Goal: Information Seeking & Learning: Check status

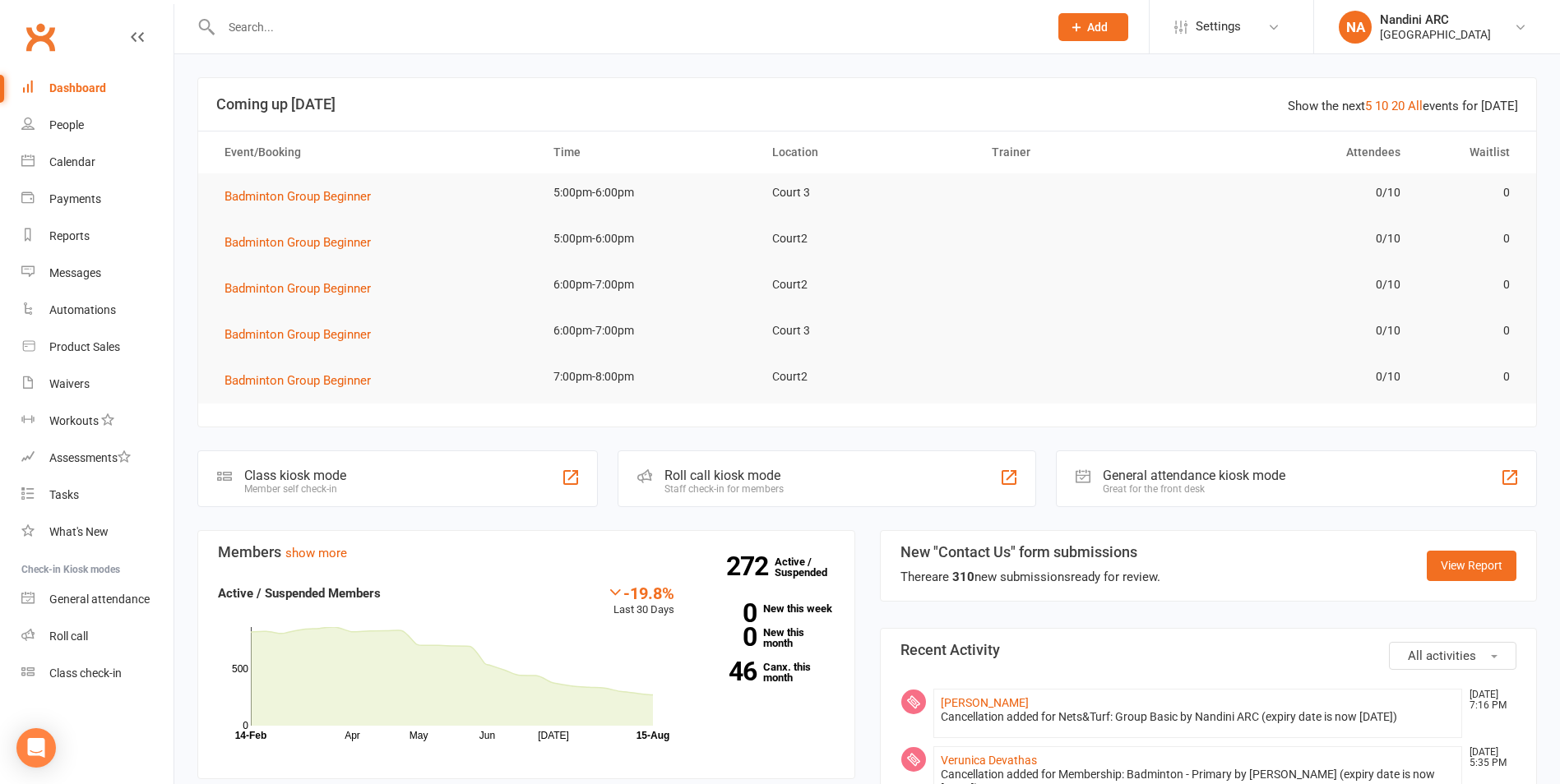
click at [662, 44] on div at bounding box center [618, 27] width 840 height 54
click at [295, 13] on div at bounding box center [618, 27] width 840 height 54
click at [300, 28] on input "text" at bounding box center [627, 27] width 820 height 23
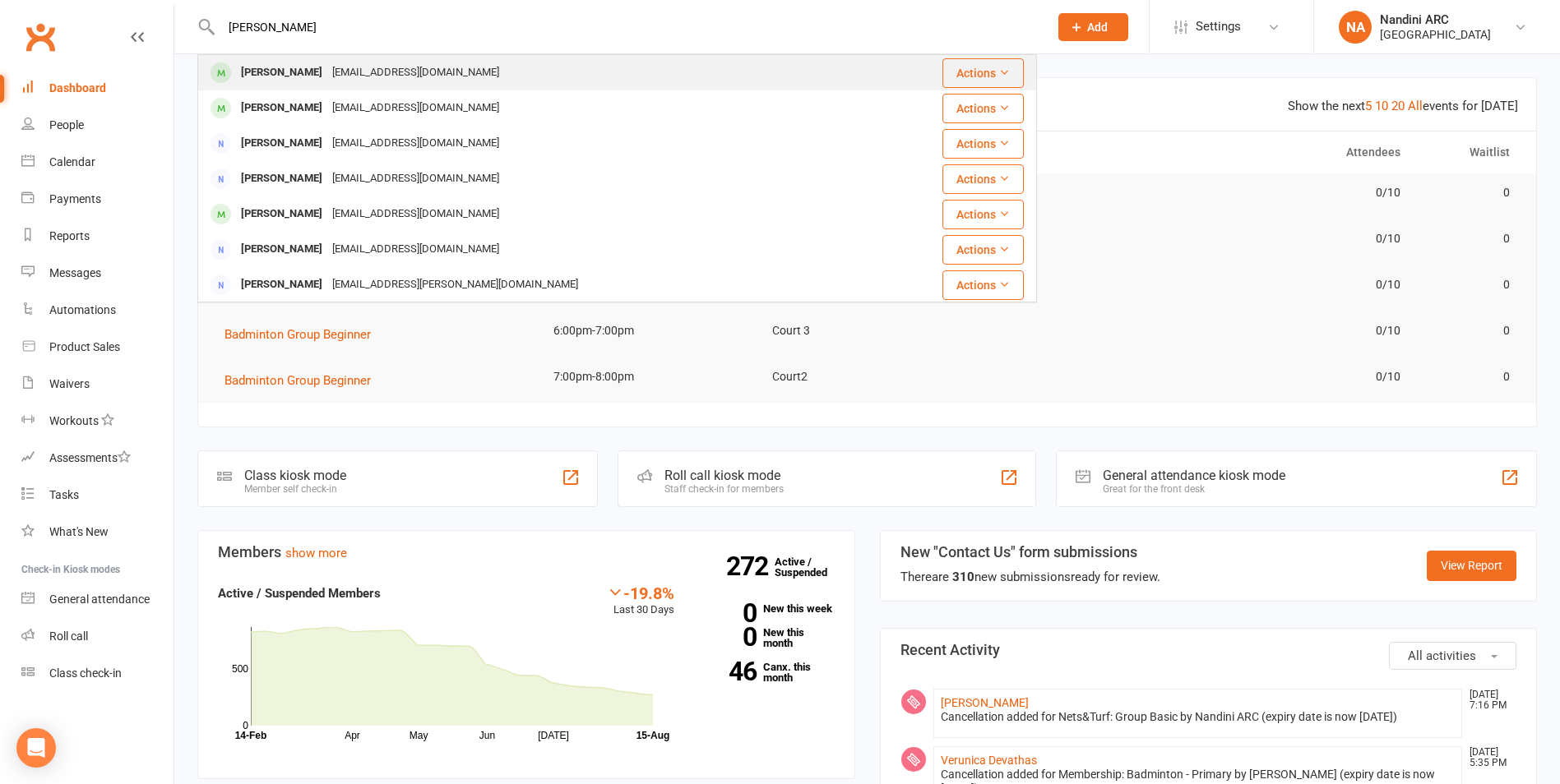
type input "diya chidambara"
click at [299, 64] on div "Dhiya ChidambaraPranesh" at bounding box center [282, 73] width 92 height 24
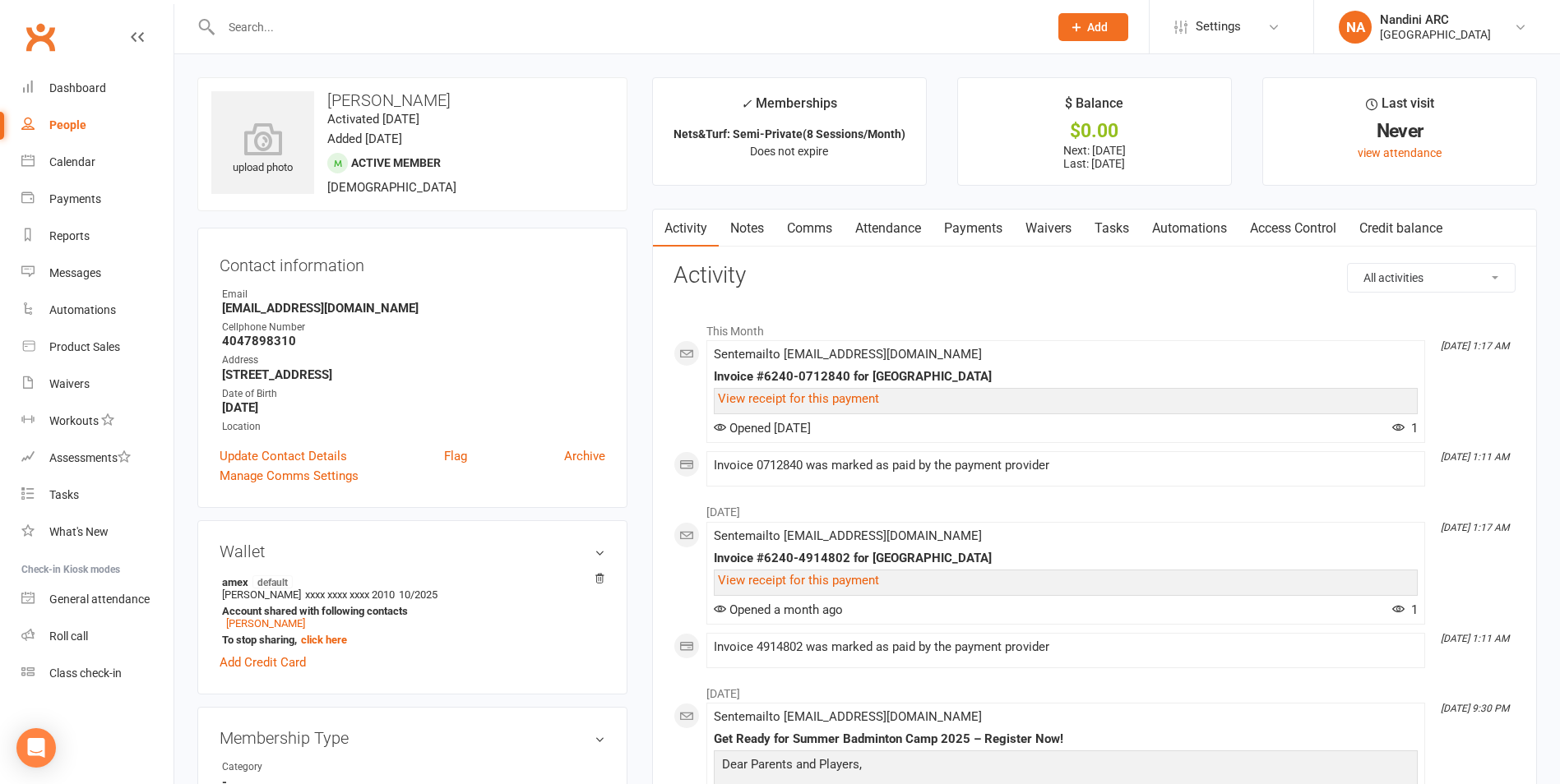
click at [339, 13] on div at bounding box center [618, 27] width 840 height 54
click at [320, 22] on input "text" at bounding box center [627, 27] width 820 height 23
paste input "[PERSON_NAME]"
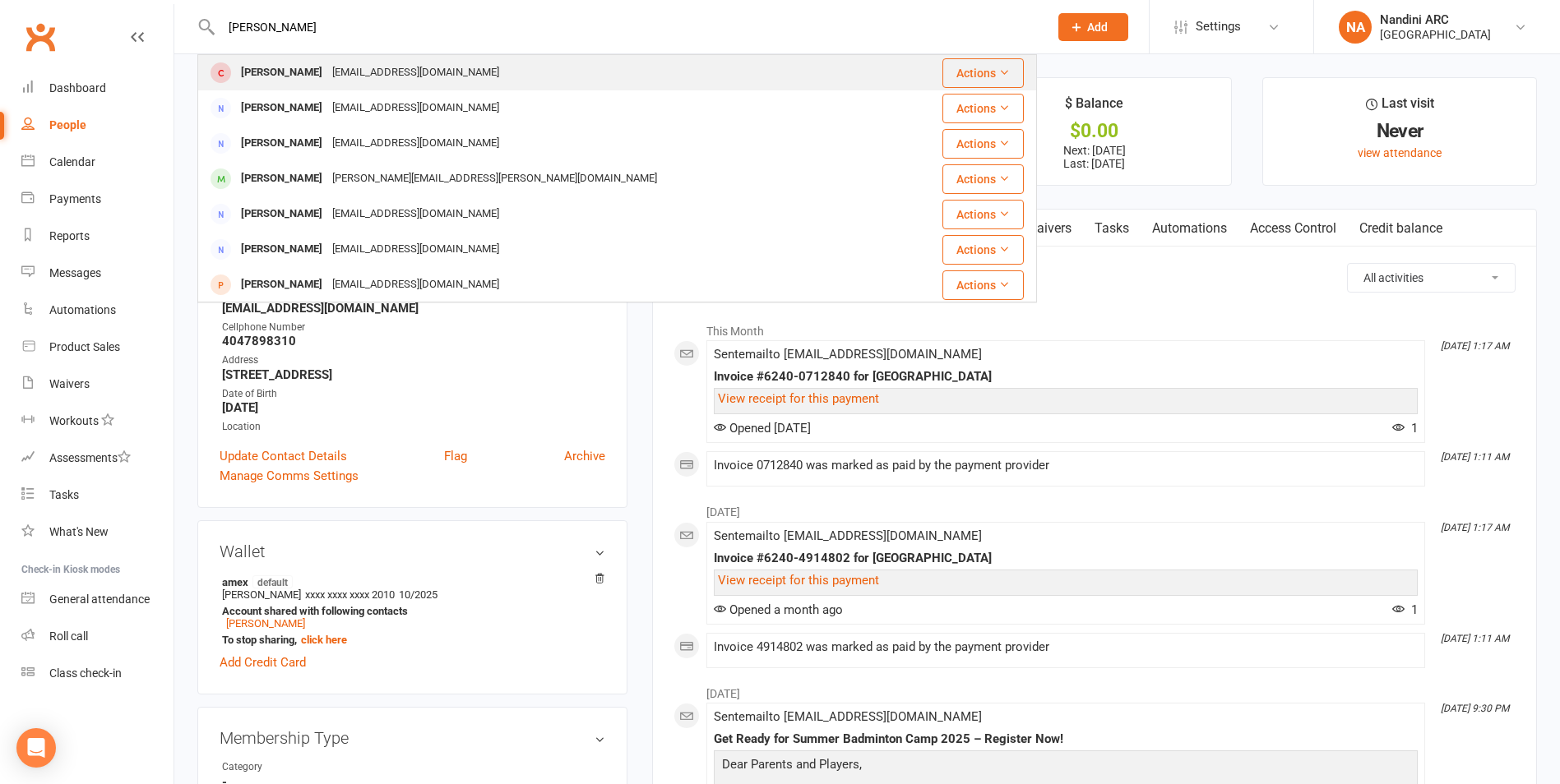
type input "[PERSON_NAME]"
click at [355, 71] on div "[EMAIL_ADDRESS][DOMAIN_NAME]" at bounding box center [416, 73] width 177 height 24
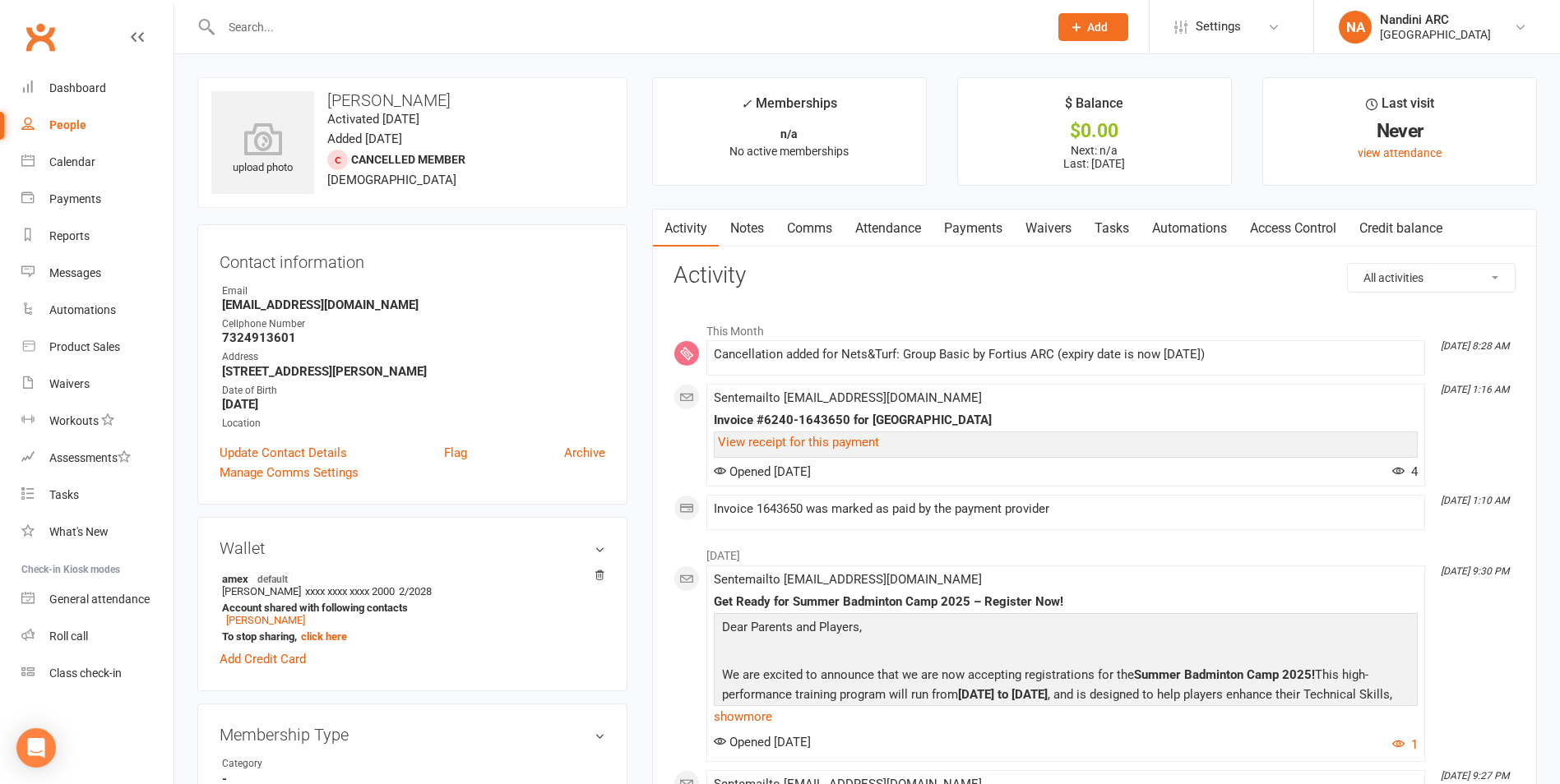
click at [964, 230] on link "Payments" at bounding box center [973, 229] width 82 height 38
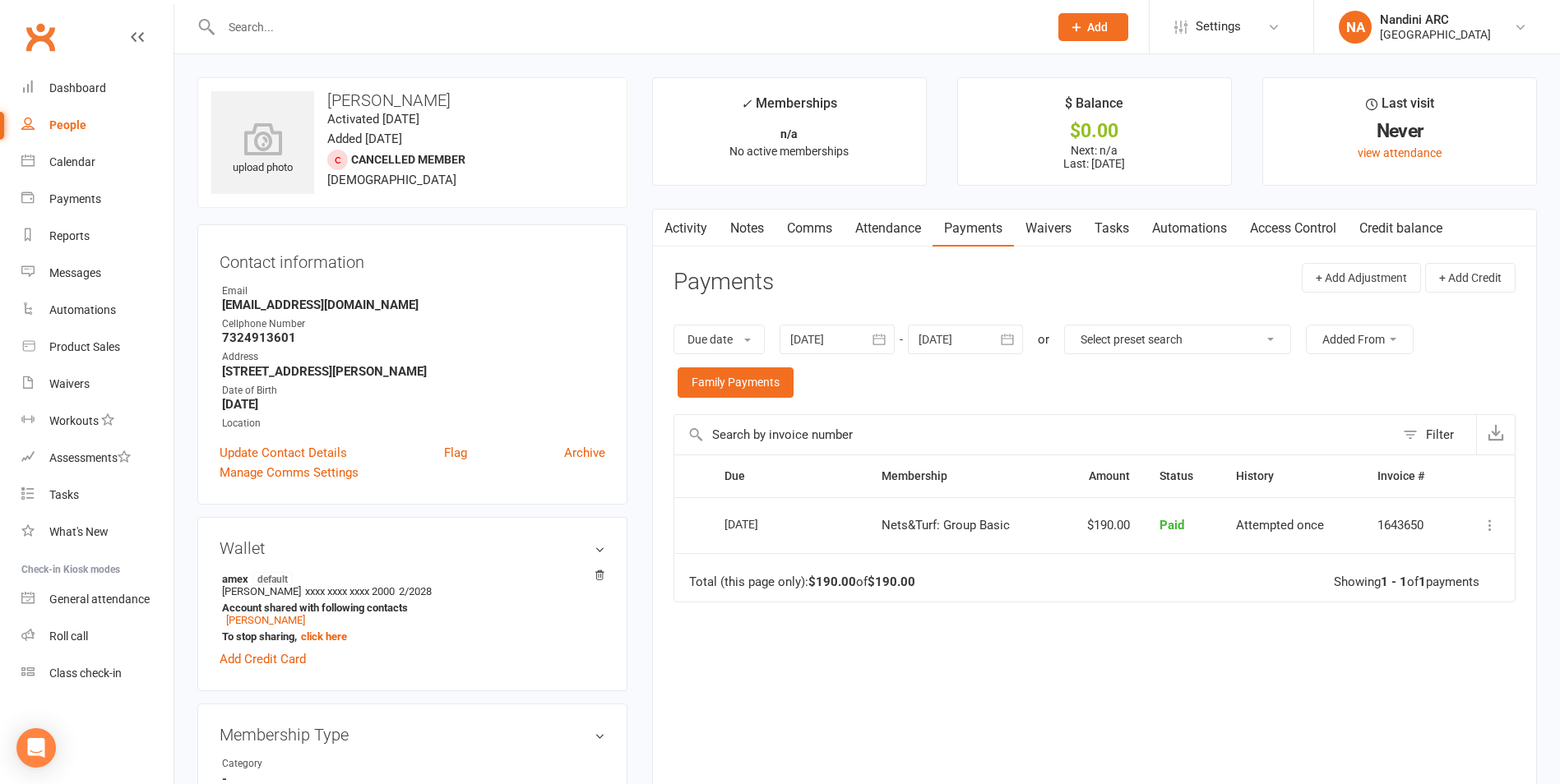
click at [882, 344] on icon "button" at bounding box center [880, 340] width 13 height 11
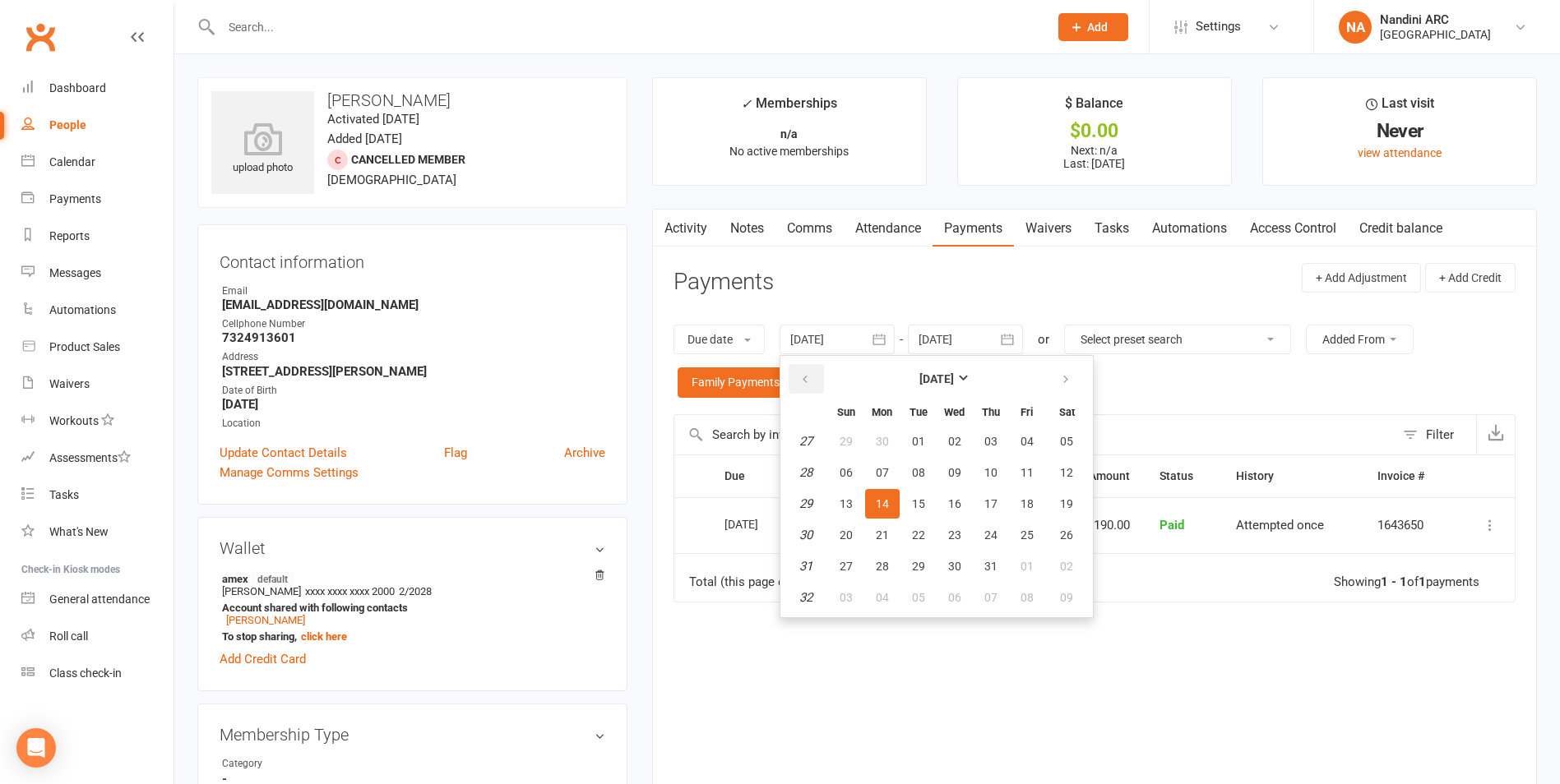
click at [792, 371] on button "button" at bounding box center [806, 379] width 35 height 30
click at [793, 371] on button "button" at bounding box center [806, 379] width 35 height 30
click at [919, 444] on span "25" at bounding box center [918, 441] width 13 height 13
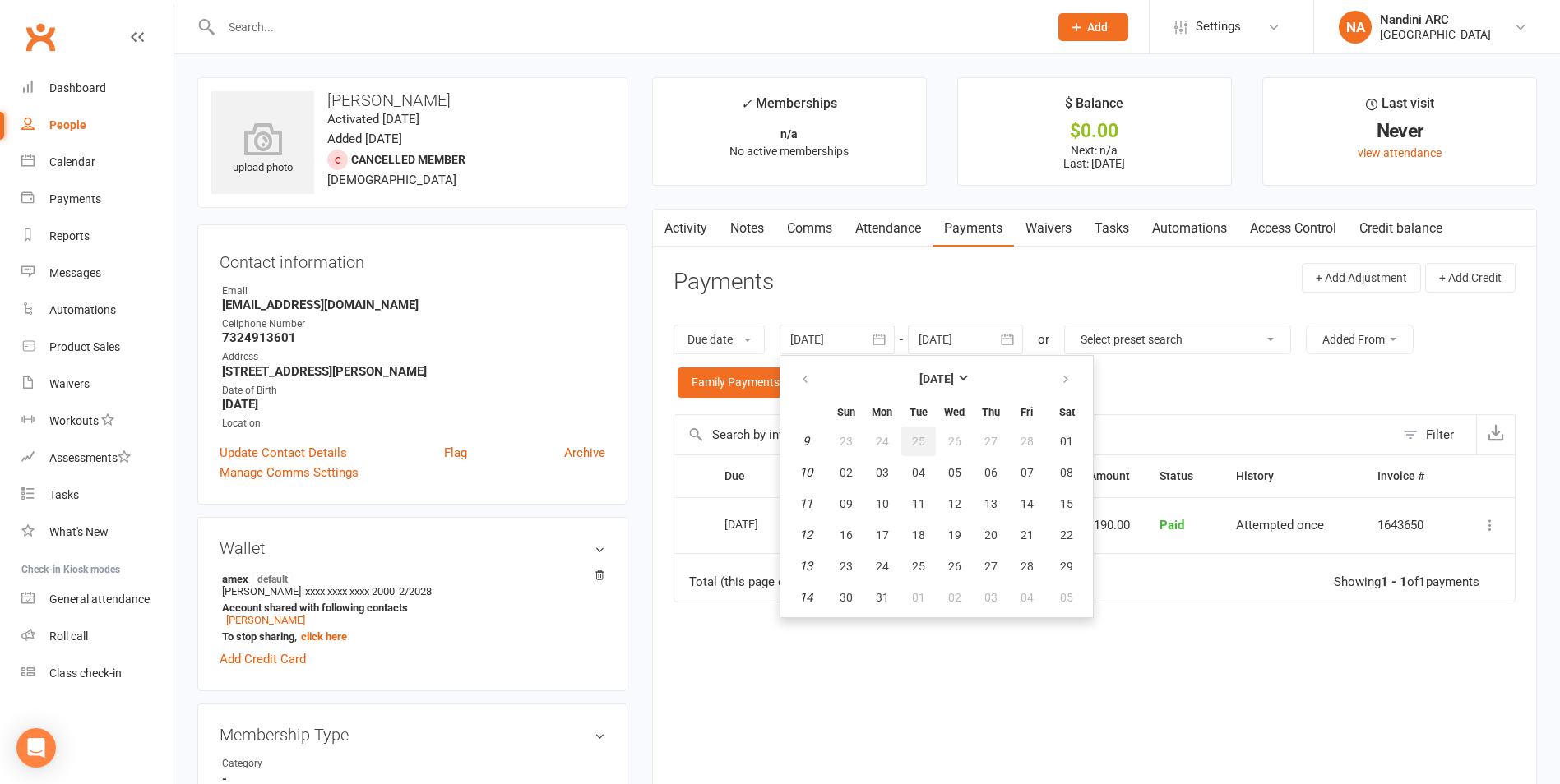
type input "25 Feb 2025"
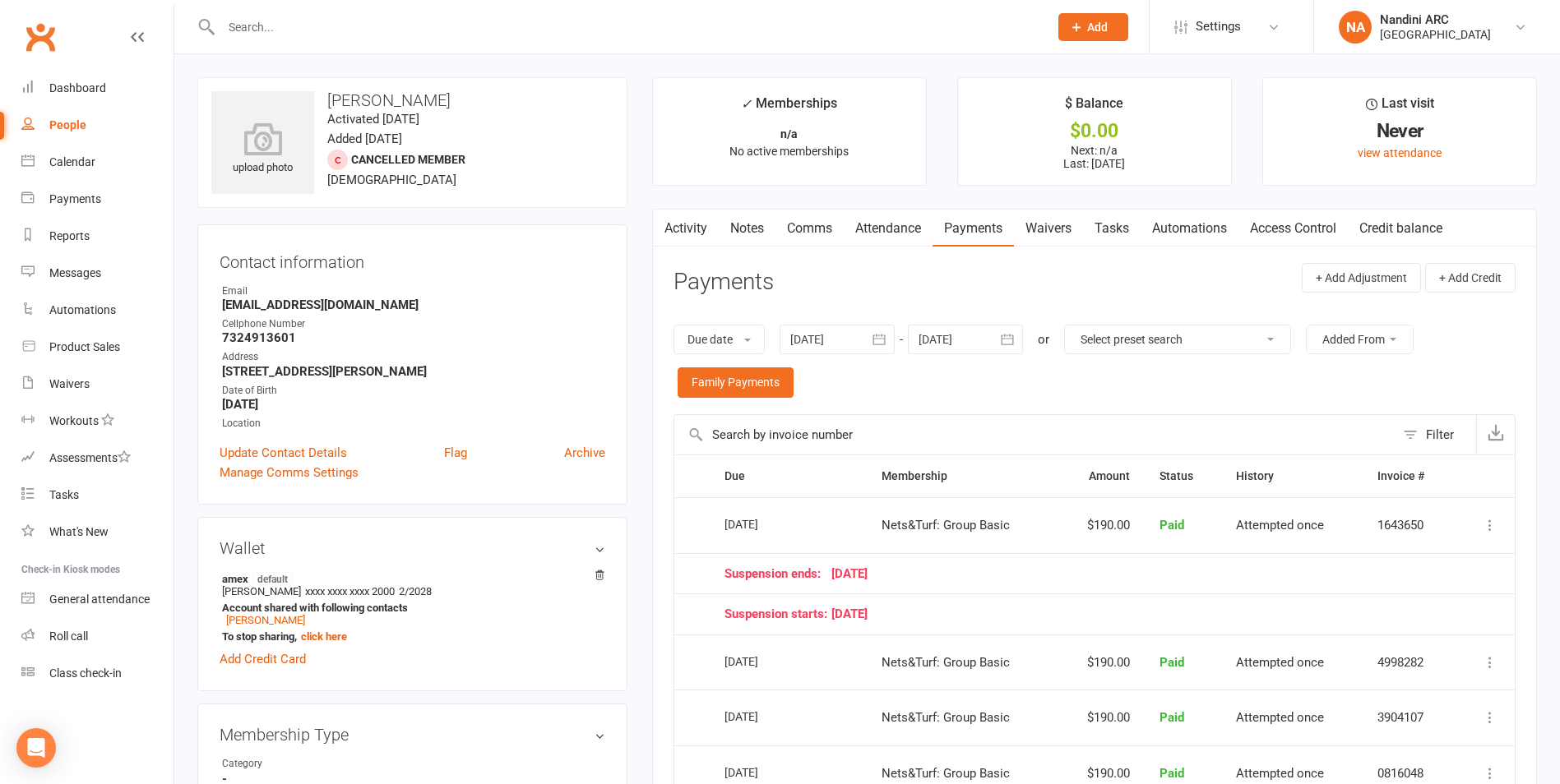
click at [1012, 334] on icon "button" at bounding box center [1007, 339] width 16 height 16
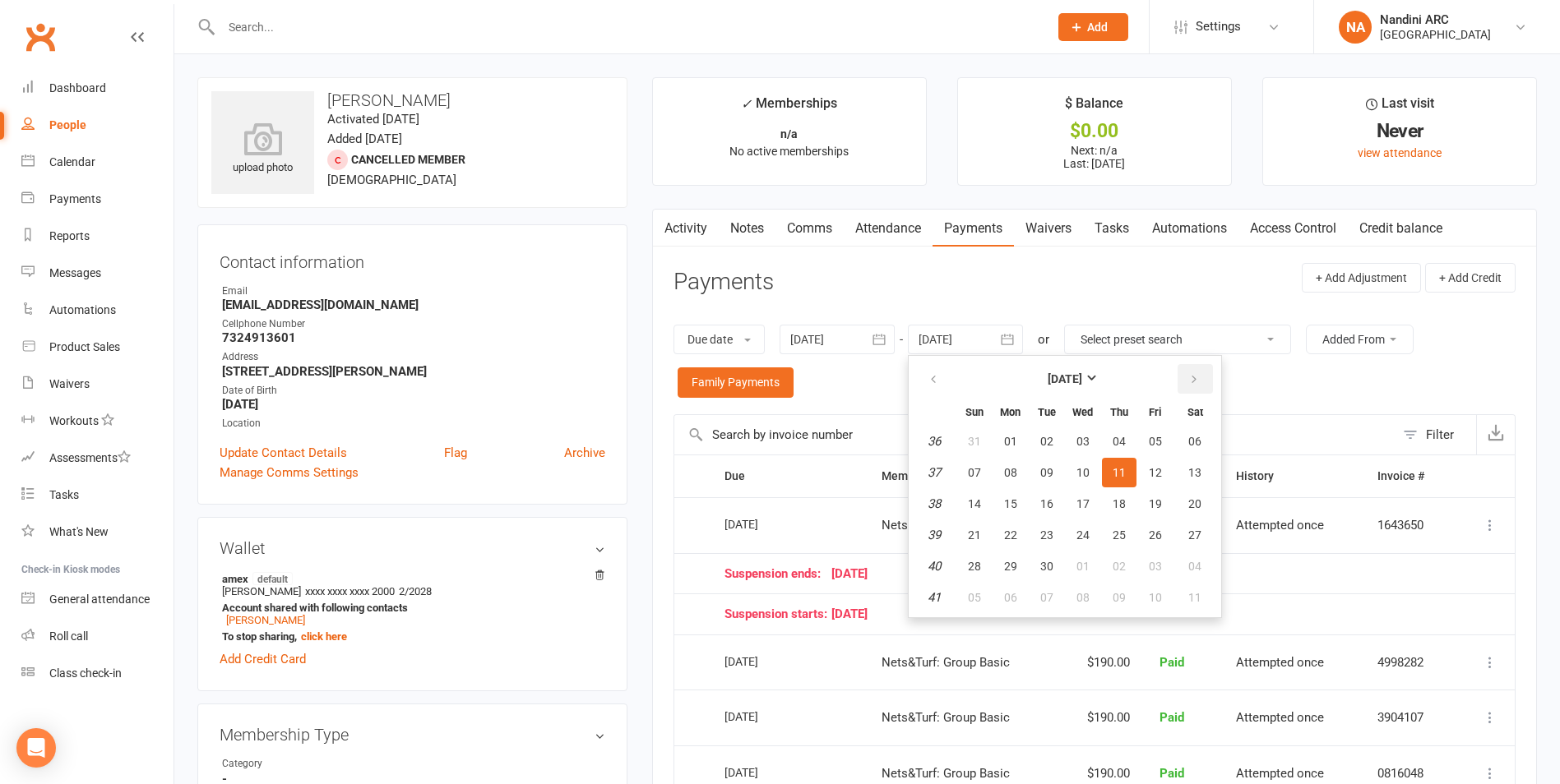
click at [1201, 391] on button "button" at bounding box center [1195, 379] width 35 height 30
click at [1199, 442] on span "01" at bounding box center [1195, 441] width 13 height 13
type input "[DATE]"
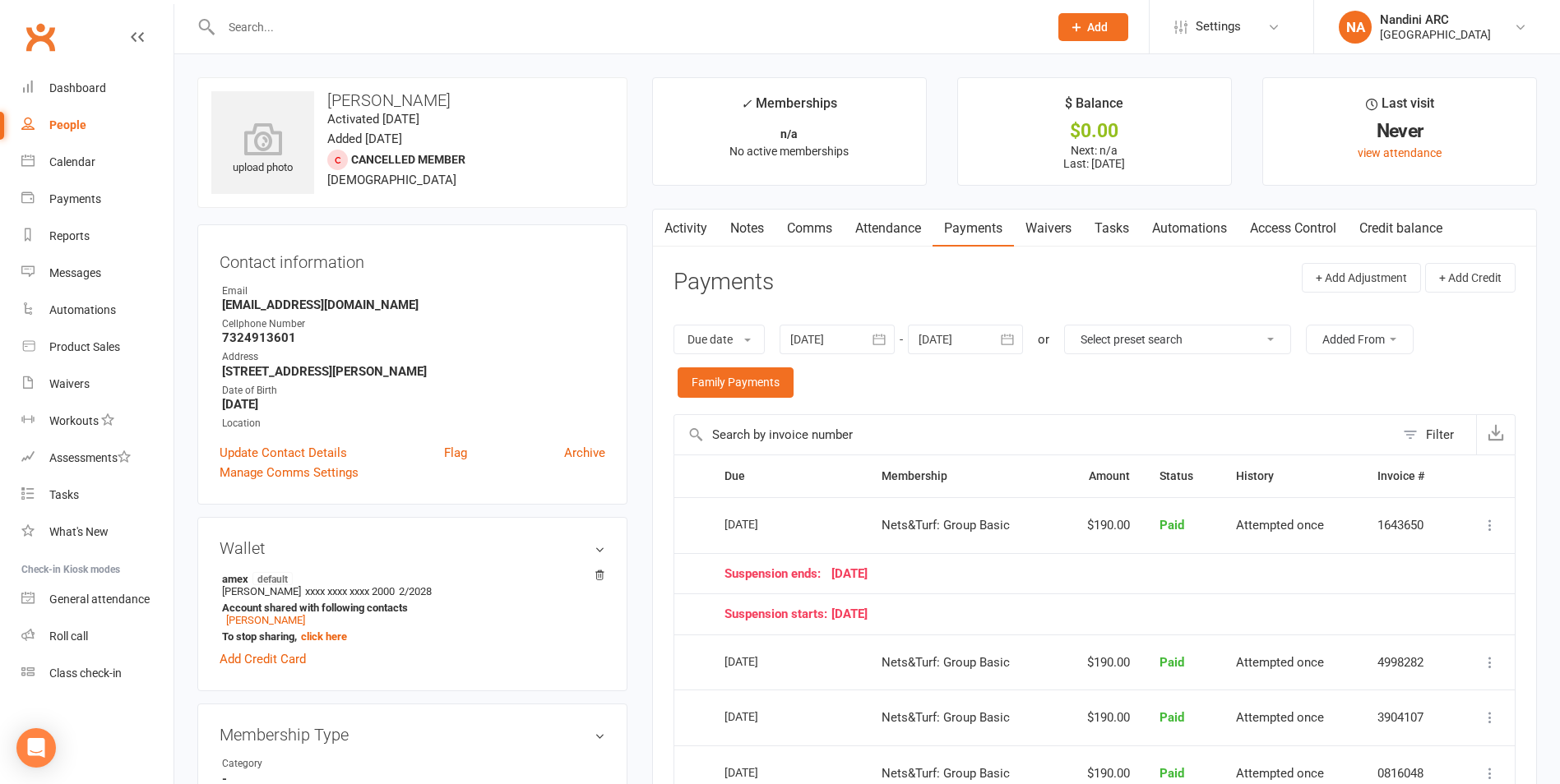
click at [1008, 339] on icon "button" at bounding box center [1007, 339] width 16 height 16
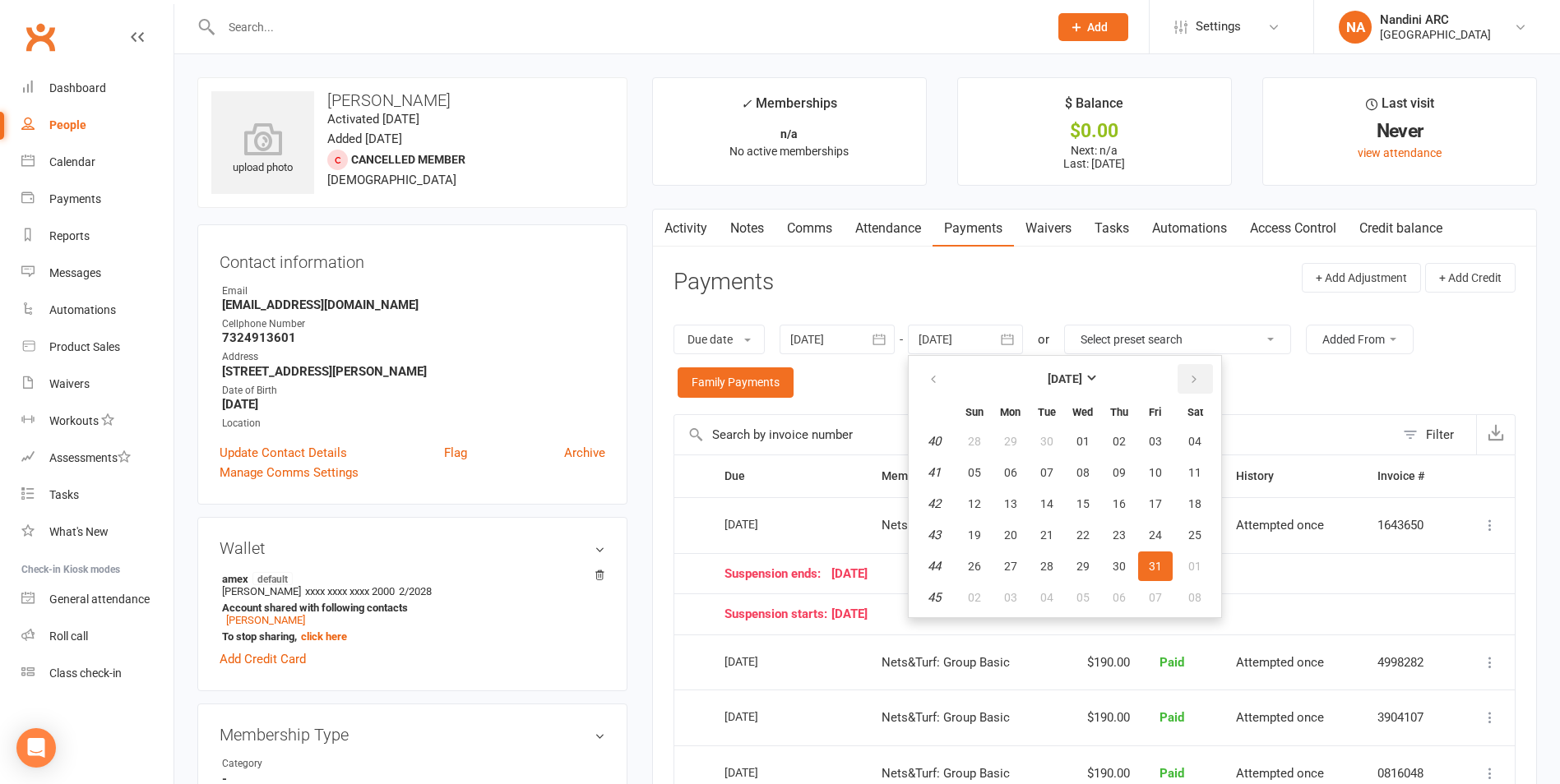
click at [1195, 386] on icon "button" at bounding box center [1194, 379] width 12 height 13
click at [1197, 431] on button "01" at bounding box center [1196, 441] width 42 height 30
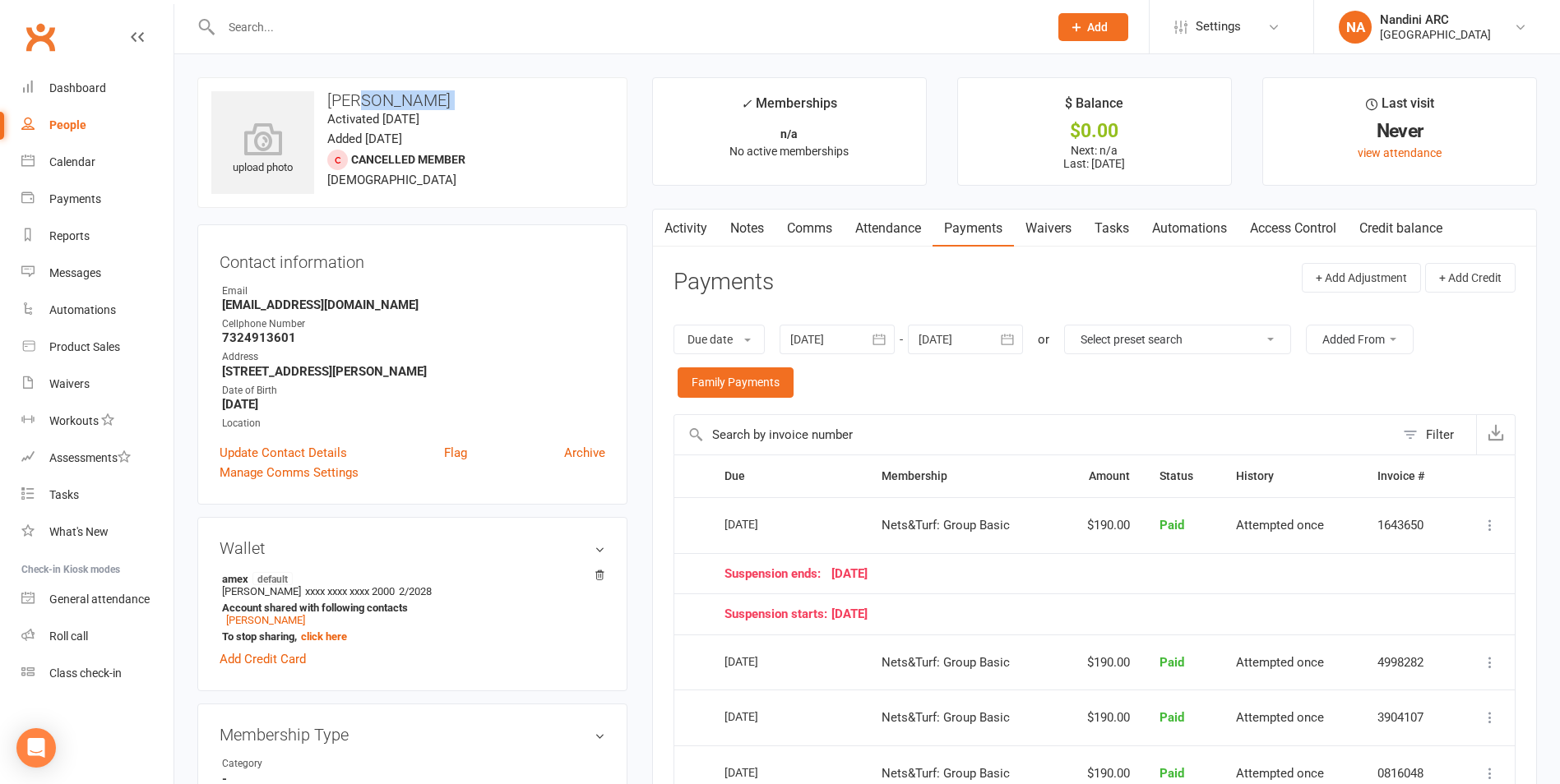
drag, startPoint x: 320, startPoint y: 109, endPoint x: 364, endPoint y: 107, distance: 44.0
click at [364, 107] on div "upload photo Aanya Velupalli Activated 14 October, 2024 Added 14 October, 2024 …" at bounding box center [412, 143] width 430 height 131
drag, startPoint x: 364, startPoint y: 107, endPoint x: 332, endPoint y: 93, distance: 34.9
click at [332, 93] on h3 "[PERSON_NAME]" at bounding box center [412, 100] width 402 height 18
drag, startPoint x: 329, startPoint y: 93, endPoint x: 451, endPoint y: 100, distance: 122.2
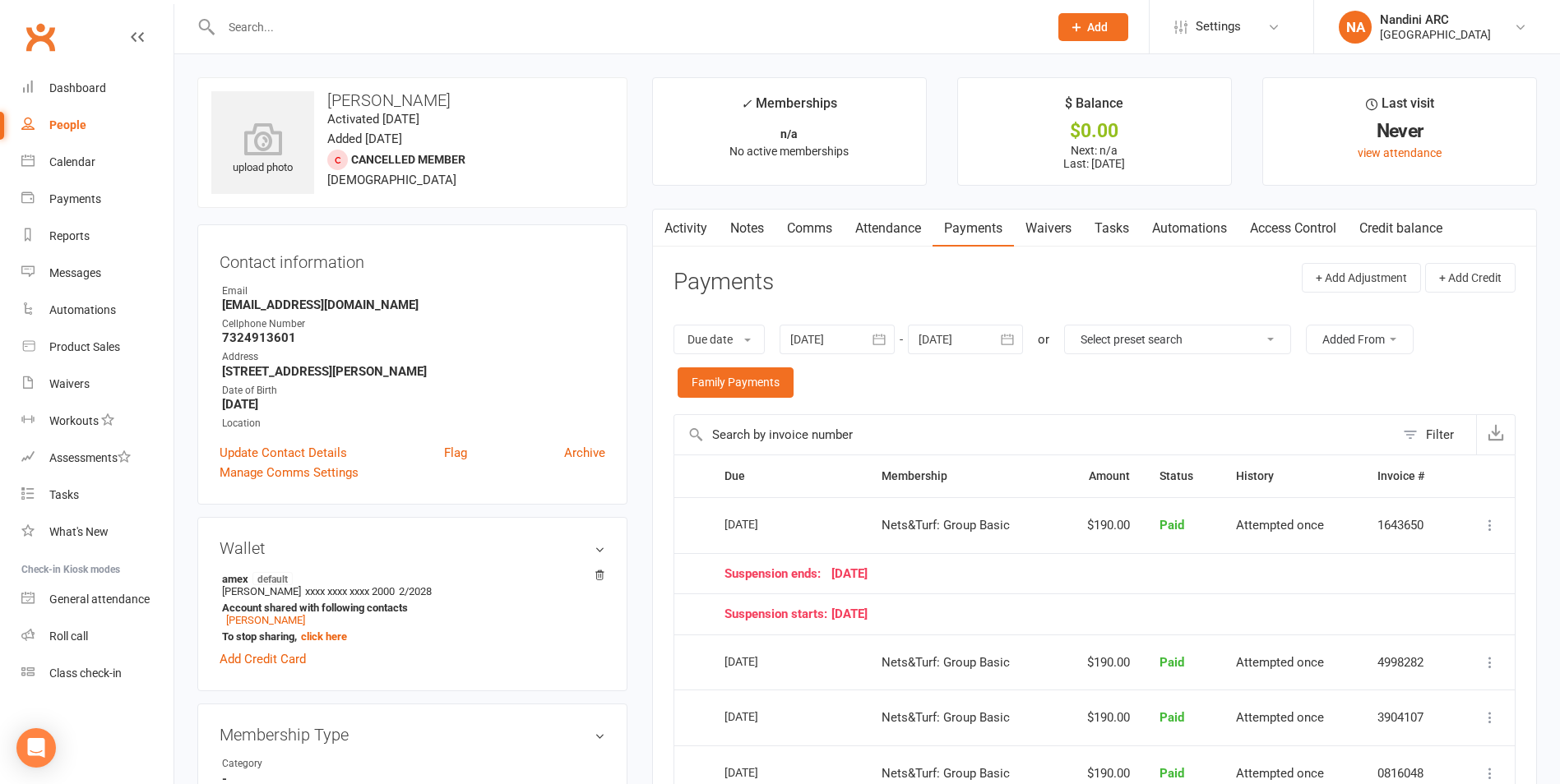
click at [451, 100] on h3 "[PERSON_NAME]" at bounding box center [412, 100] width 402 height 18
copy h3 "[PERSON_NAME]"
click at [451, 100] on h3 "[PERSON_NAME]" at bounding box center [412, 100] width 402 height 18
click at [320, 29] on input "text" at bounding box center [627, 27] width 820 height 23
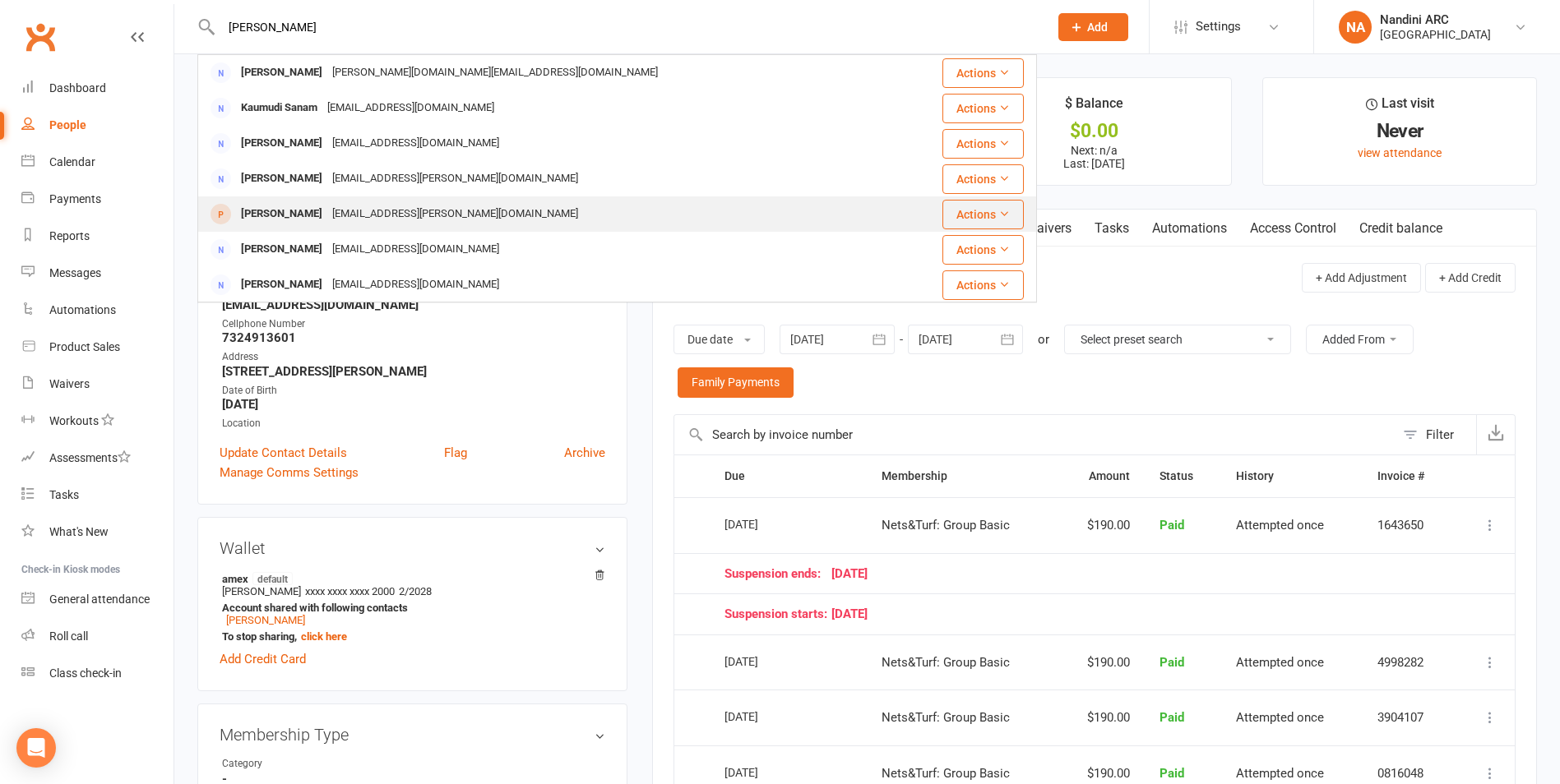
scroll to position [460, 0]
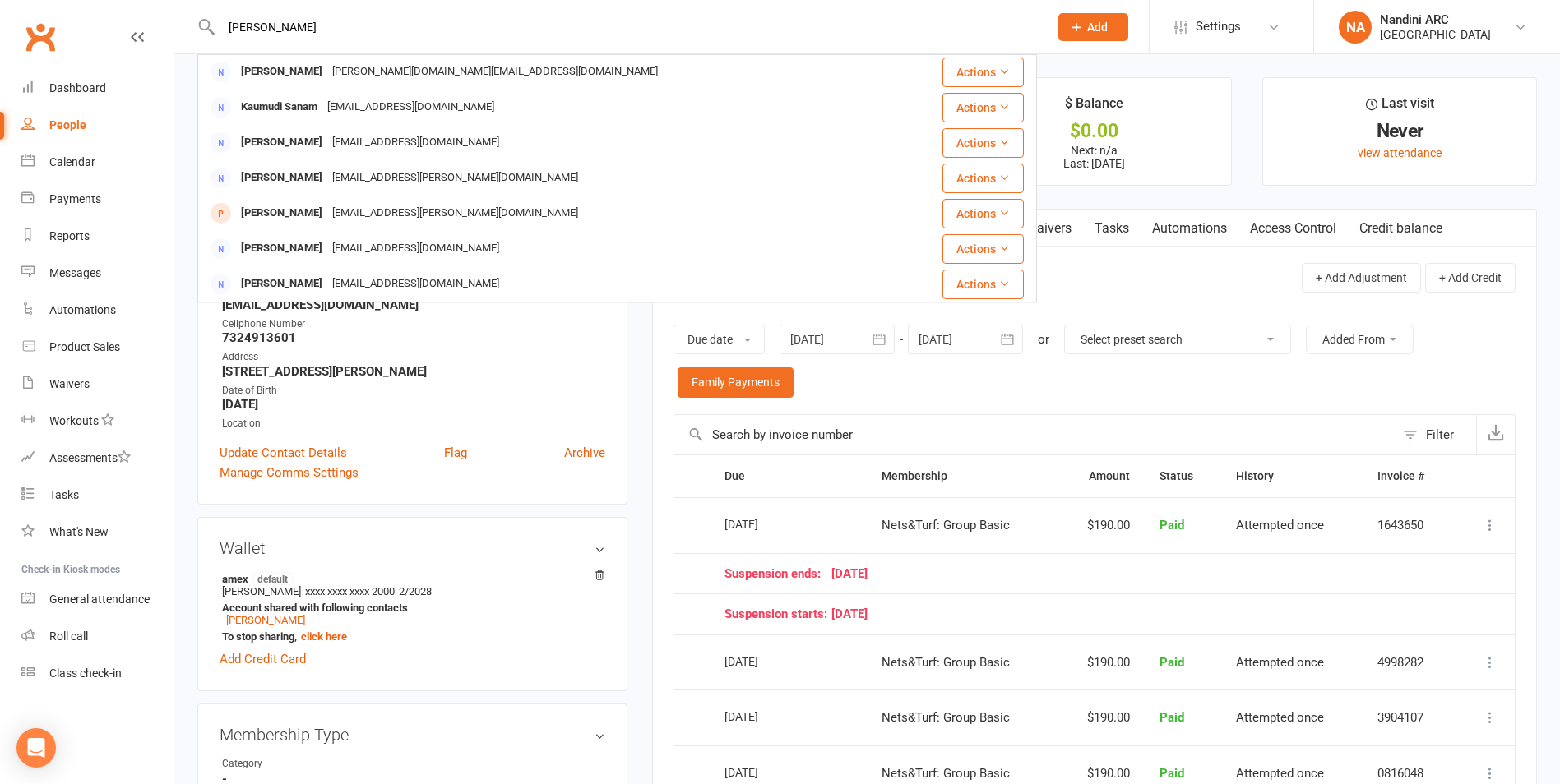
drag, startPoint x: 332, startPoint y: 41, endPoint x: 187, endPoint y: 28, distance: 145.6
click at [187, 28] on react-component "sanjana Sanjana Bora Puditime@gmail.com Actions Sanjay Bal bal.sanjay@gmail.com…" at bounding box center [518, 27] width 1037 height 54
drag, startPoint x: 232, startPoint y: 26, endPoint x: 285, endPoint y: 24, distance: 53.0
click at [285, 24] on input "sanjana" at bounding box center [627, 27] width 820 height 23
paste input "[PERSON_NAME]"
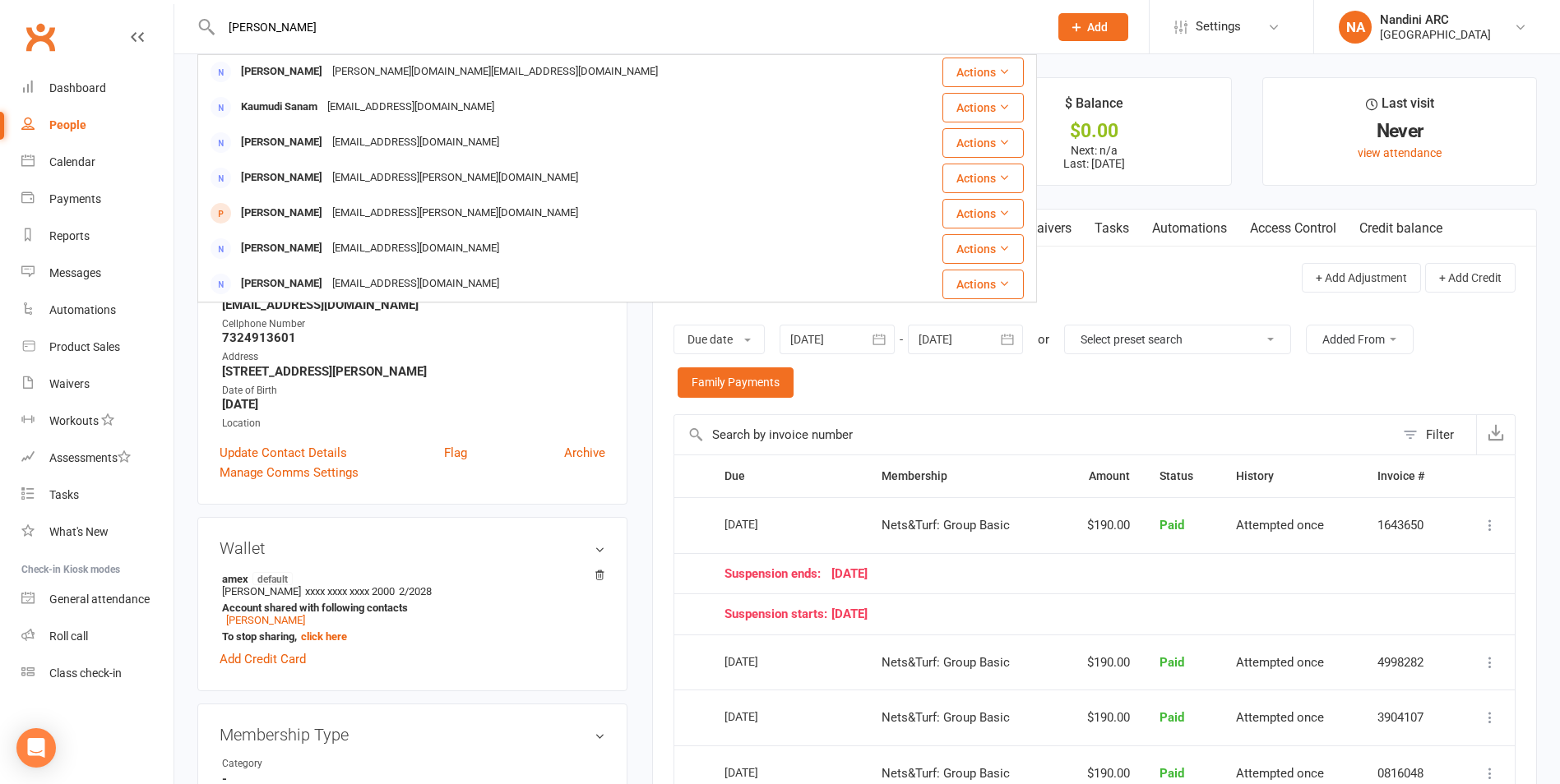
type input "[PERSON_NAME]"
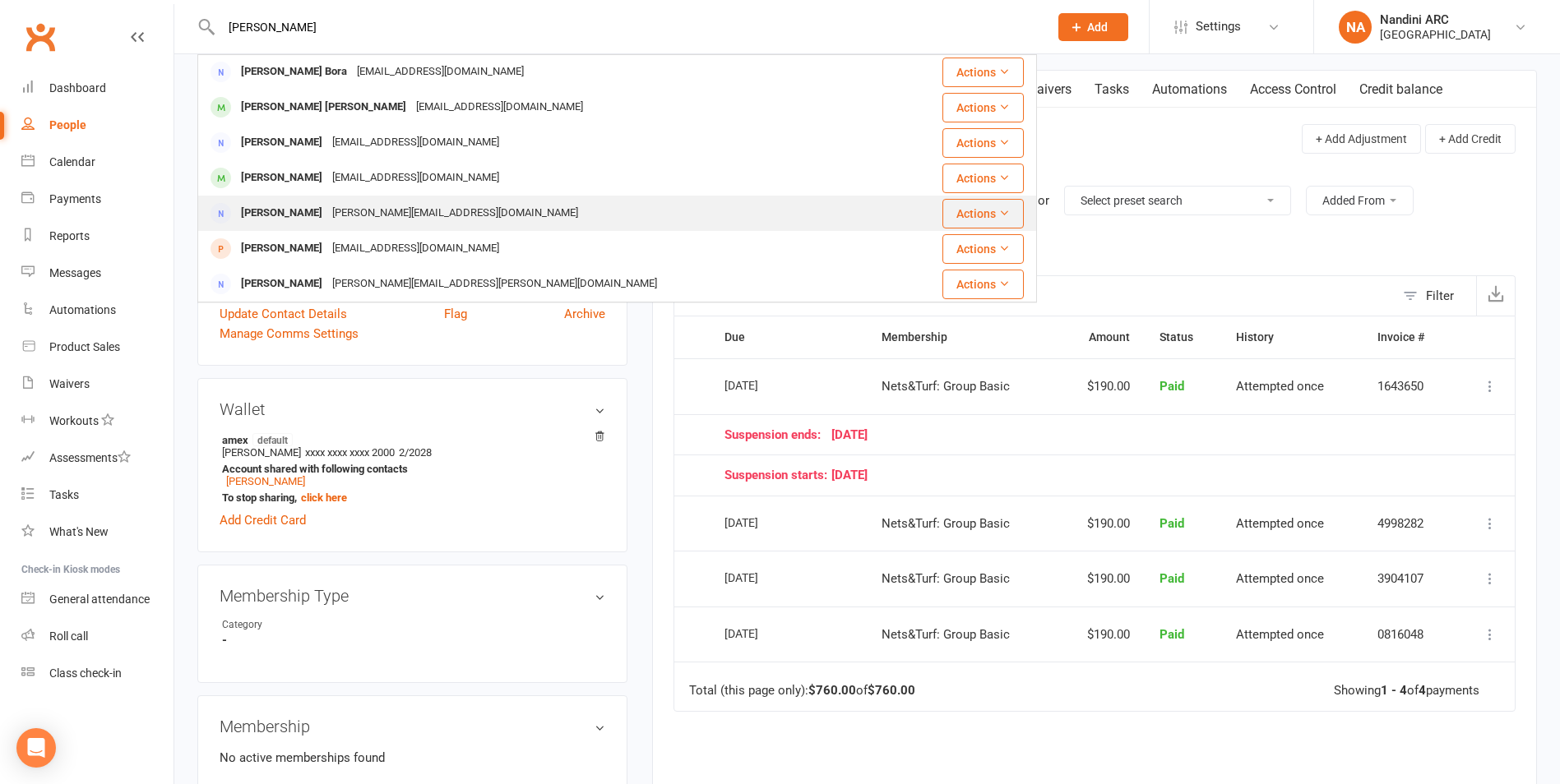
scroll to position [164, 0]
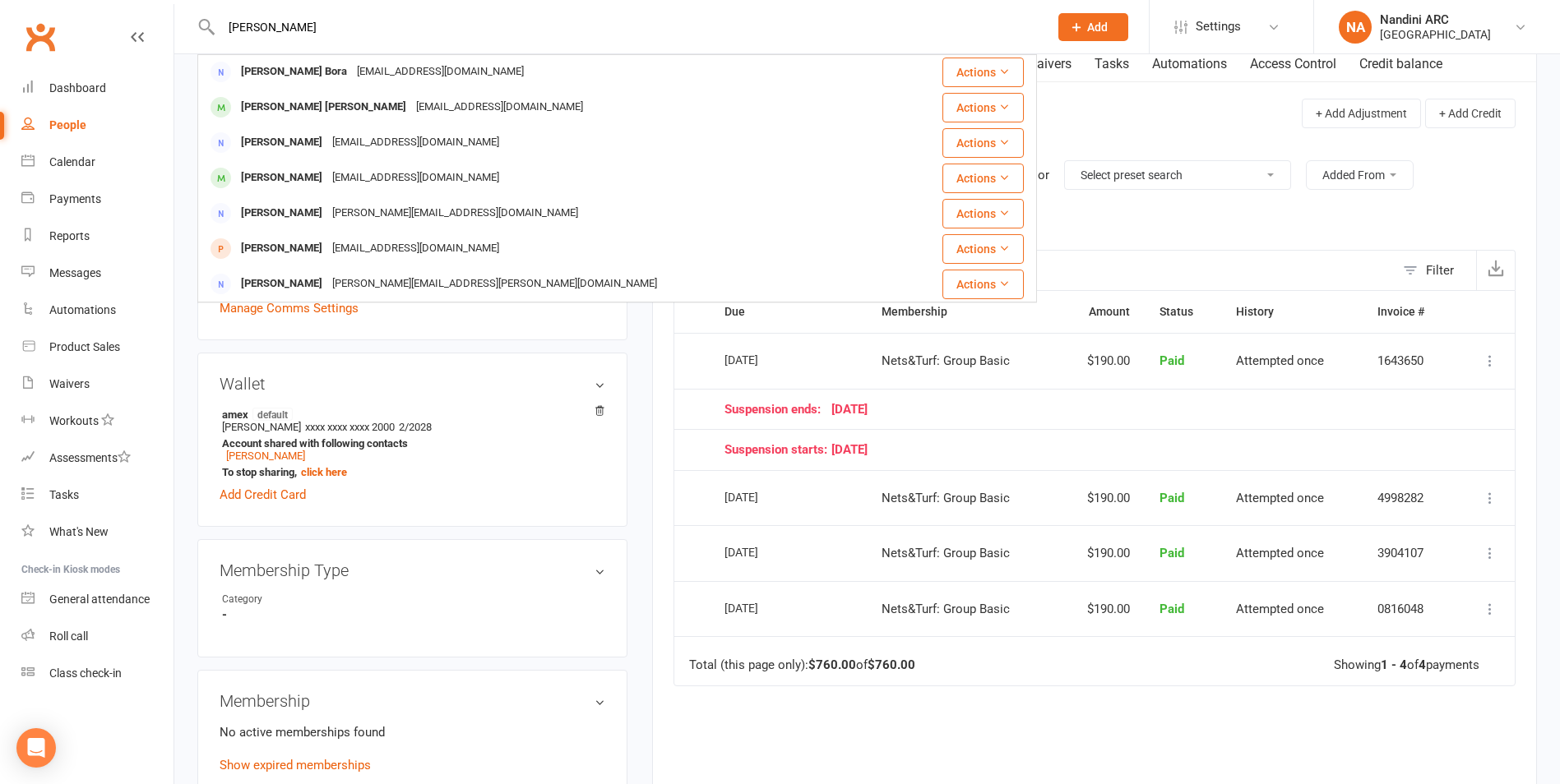
drag, startPoint x: 402, startPoint y: 15, endPoint x: 197, endPoint y: 42, distance: 206.8
click at [197, 42] on div "Lakshmi Sanjana Kankipati Lakshmi Sanjana Kankipati Jagankankipati@gmail.com Ac…" at bounding box center [618, 27] width 840 height 54
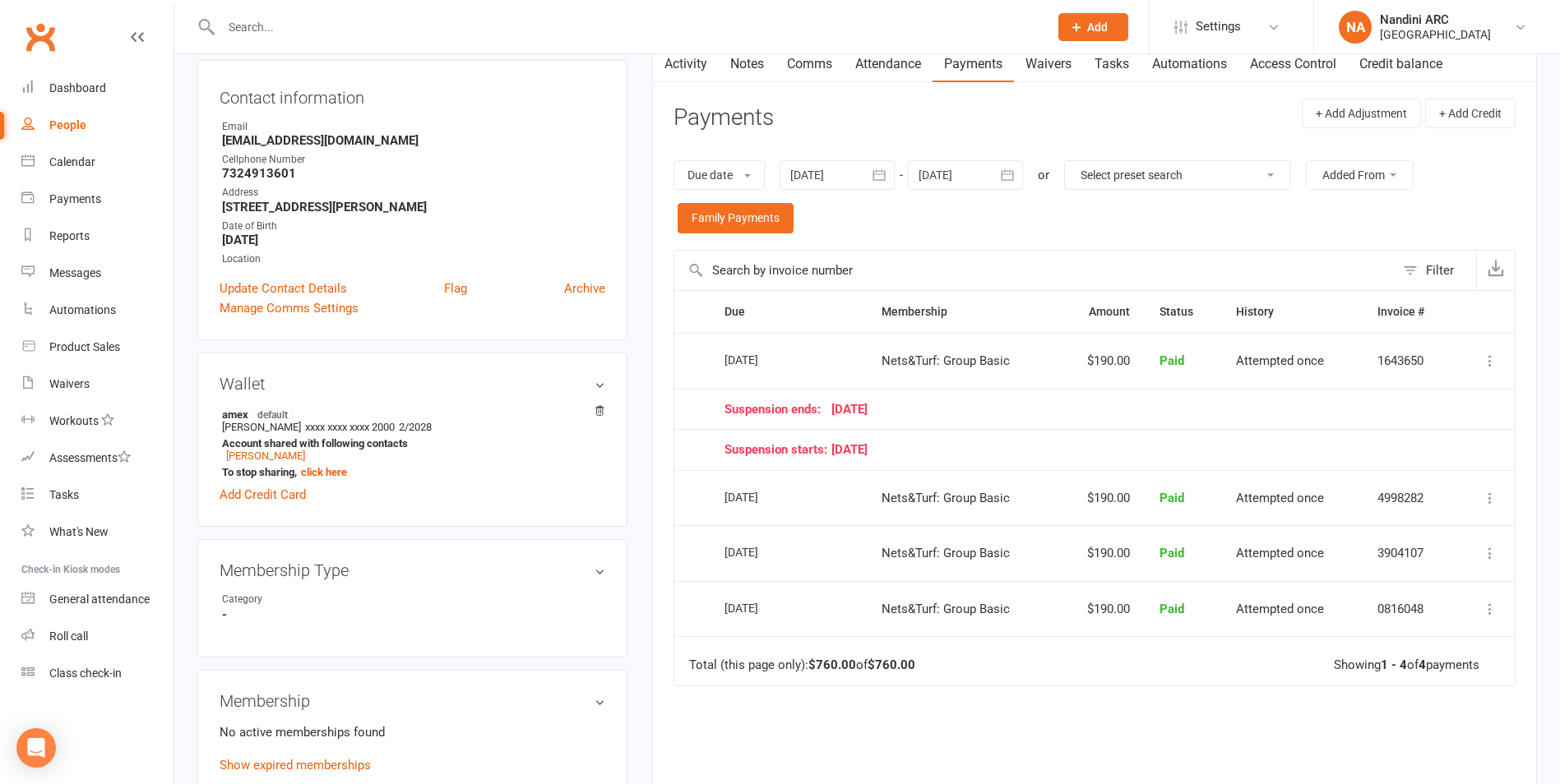
paste input "[PERSON_NAME]"
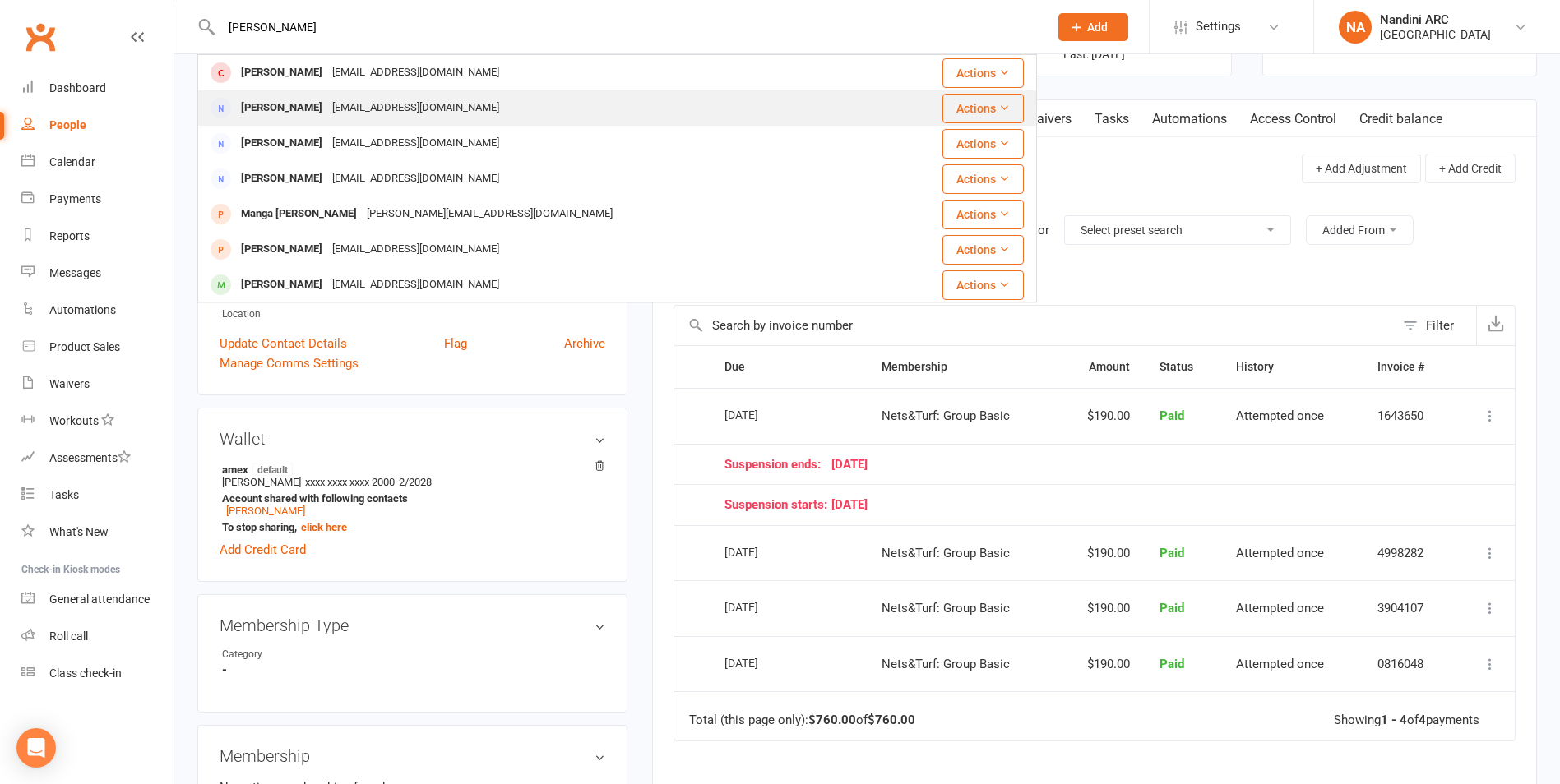
scroll to position [0, 0]
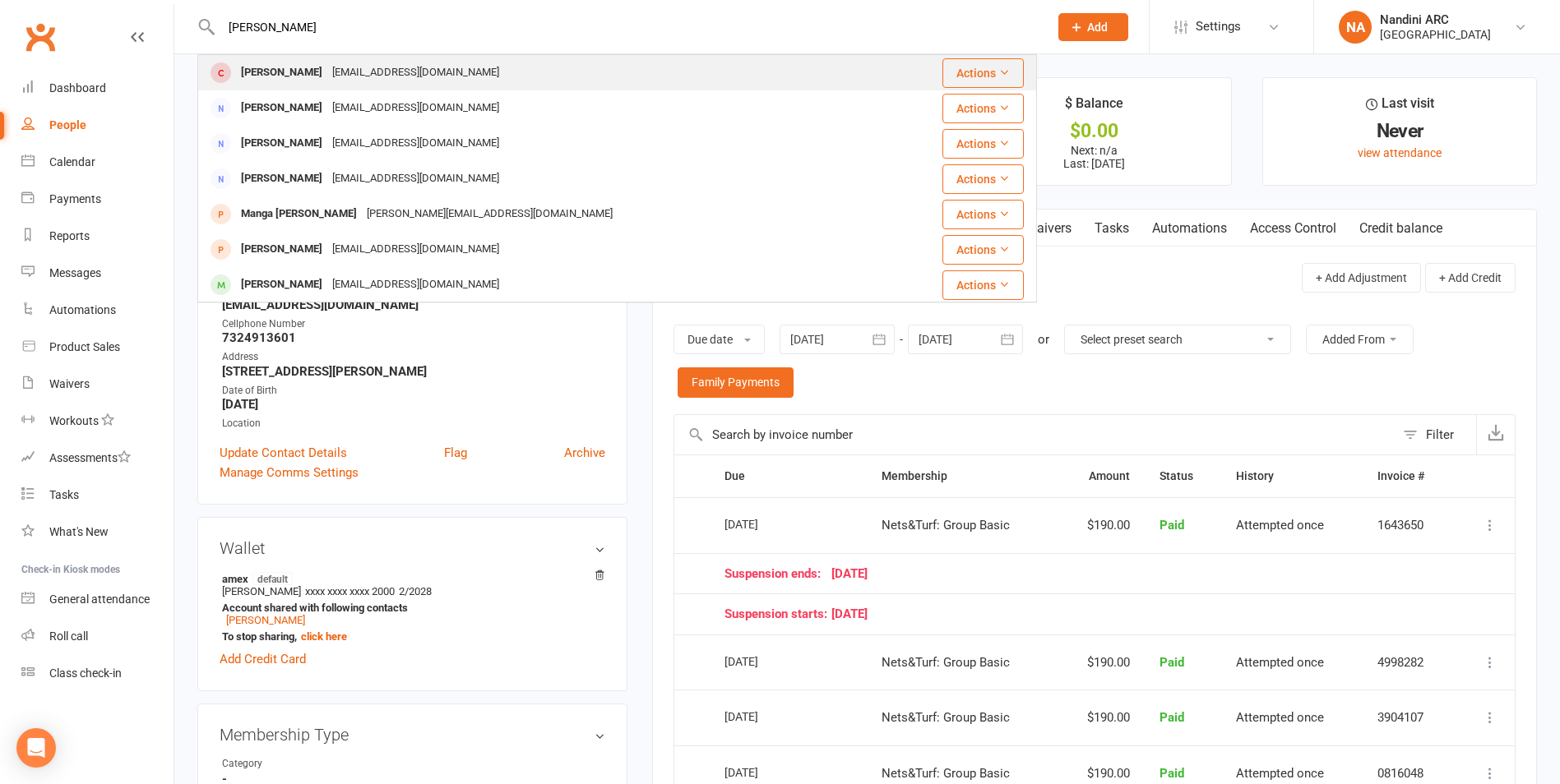
type input "[PERSON_NAME]"
click at [385, 70] on div "[EMAIL_ADDRESS][DOMAIN_NAME]" at bounding box center [416, 73] width 177 height 24
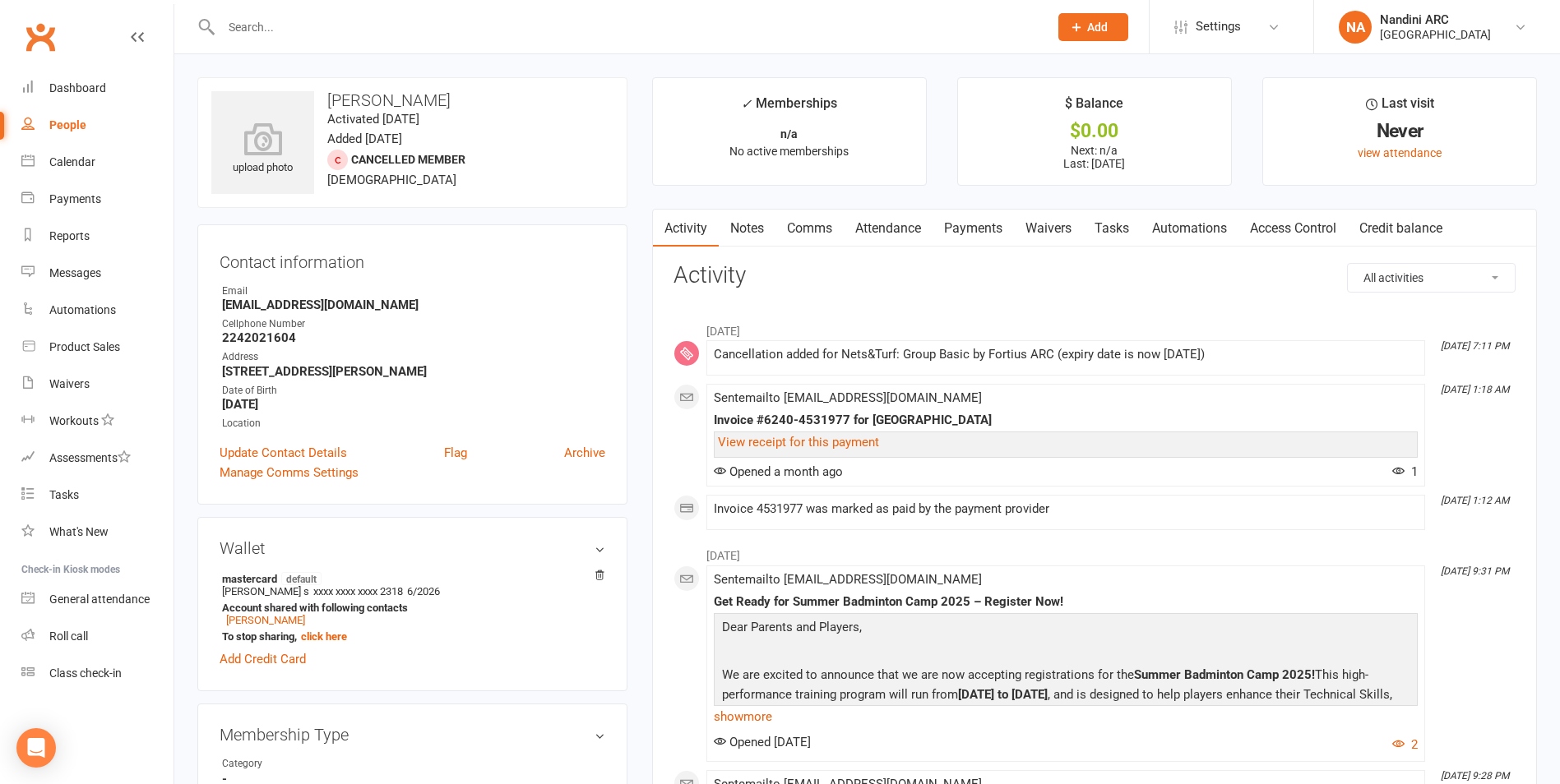
click at [955, 231] on link "Payments" at bounding box center [973, 229] width 82 height 38
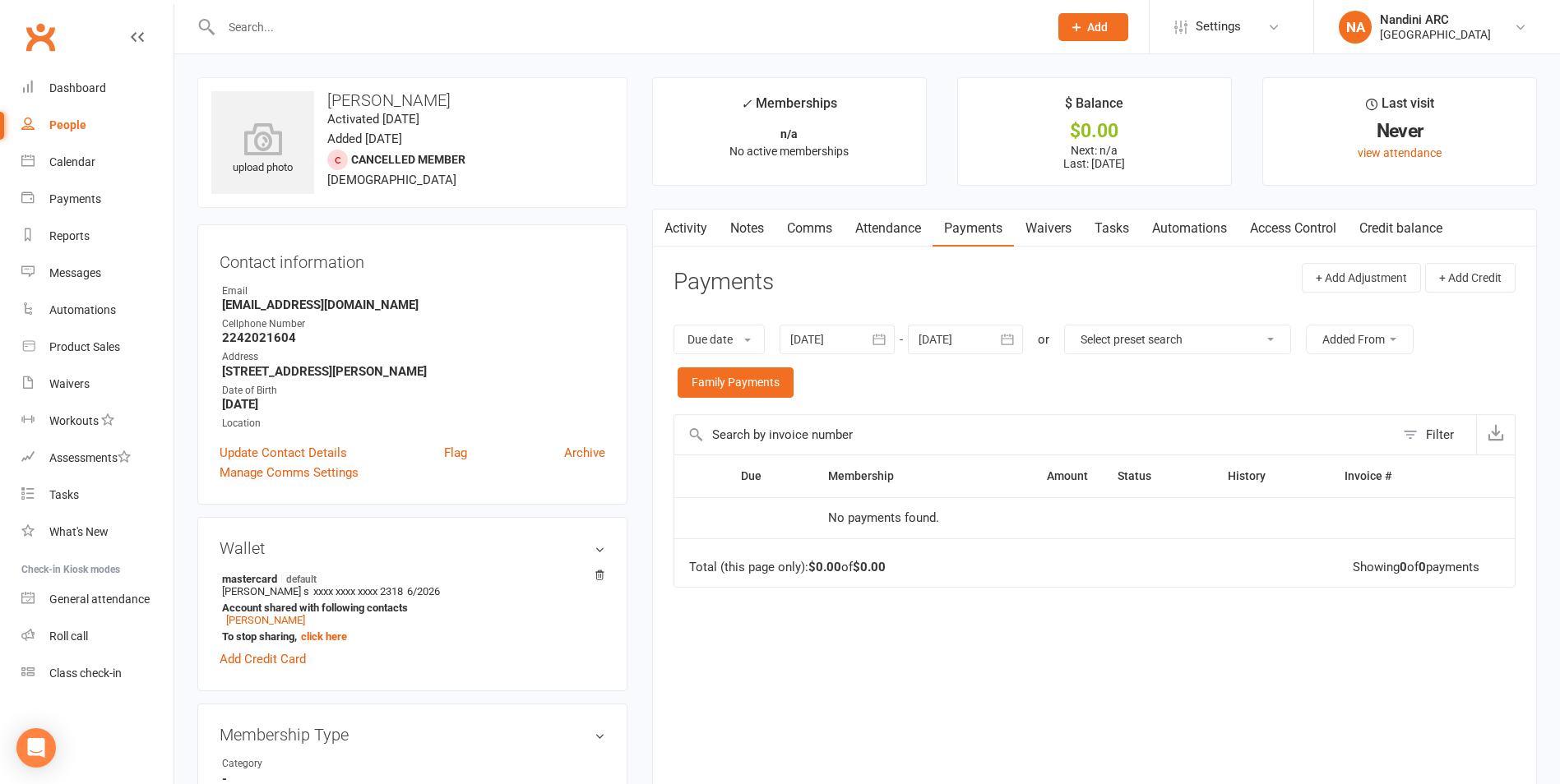
click at [892, 334] on button "button" at bounding box center [880, 339] width 30 height 30
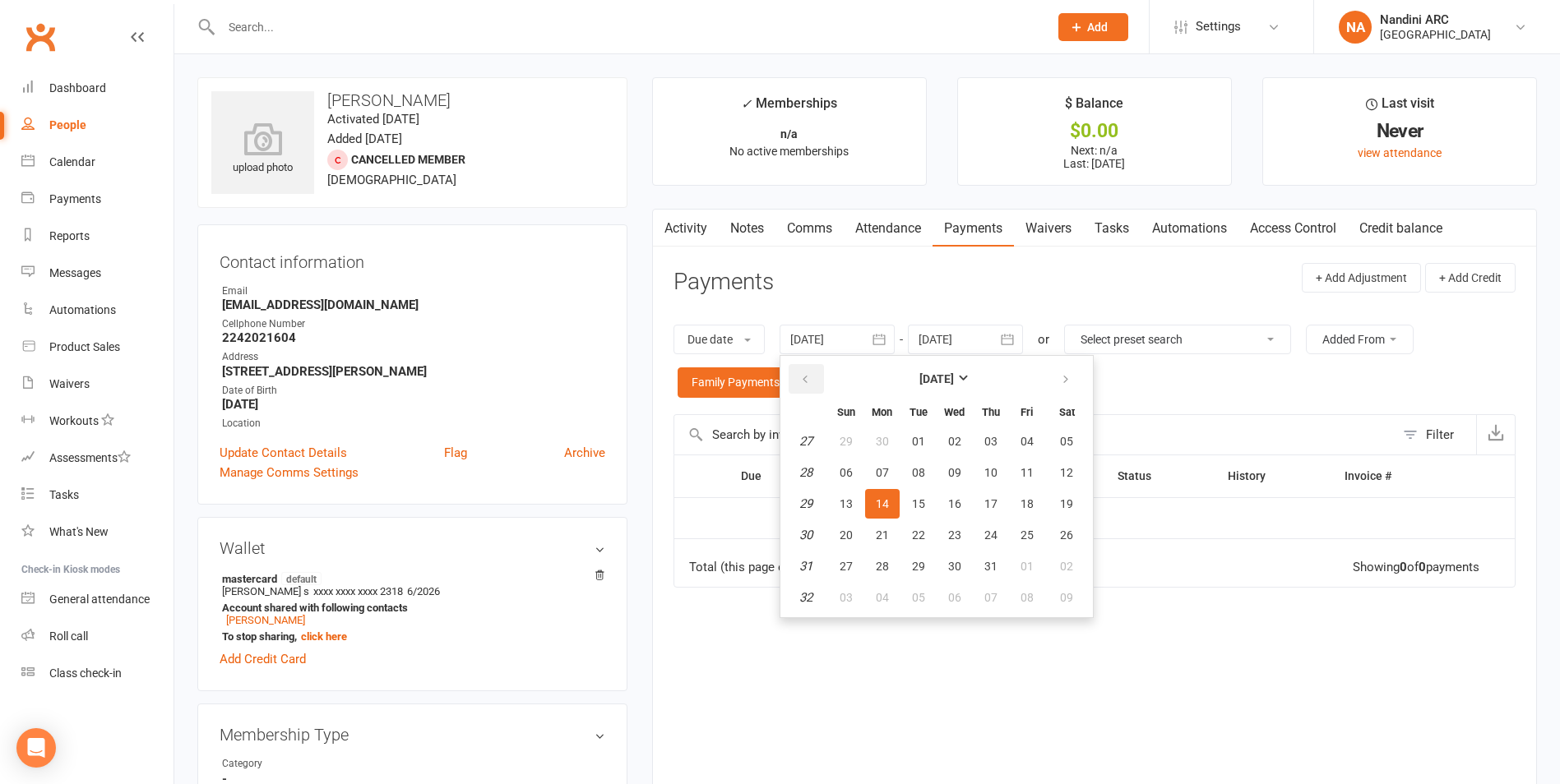
click at [818, 387] on button "button" at bounding box center [806, 379] width 35 height 30
click at [817, 387] on button "button" at bounding box center [806, 379] width 35 height 30
click at [965, 444] on button "26" at bounding box center [955, 441] width 34 height 30
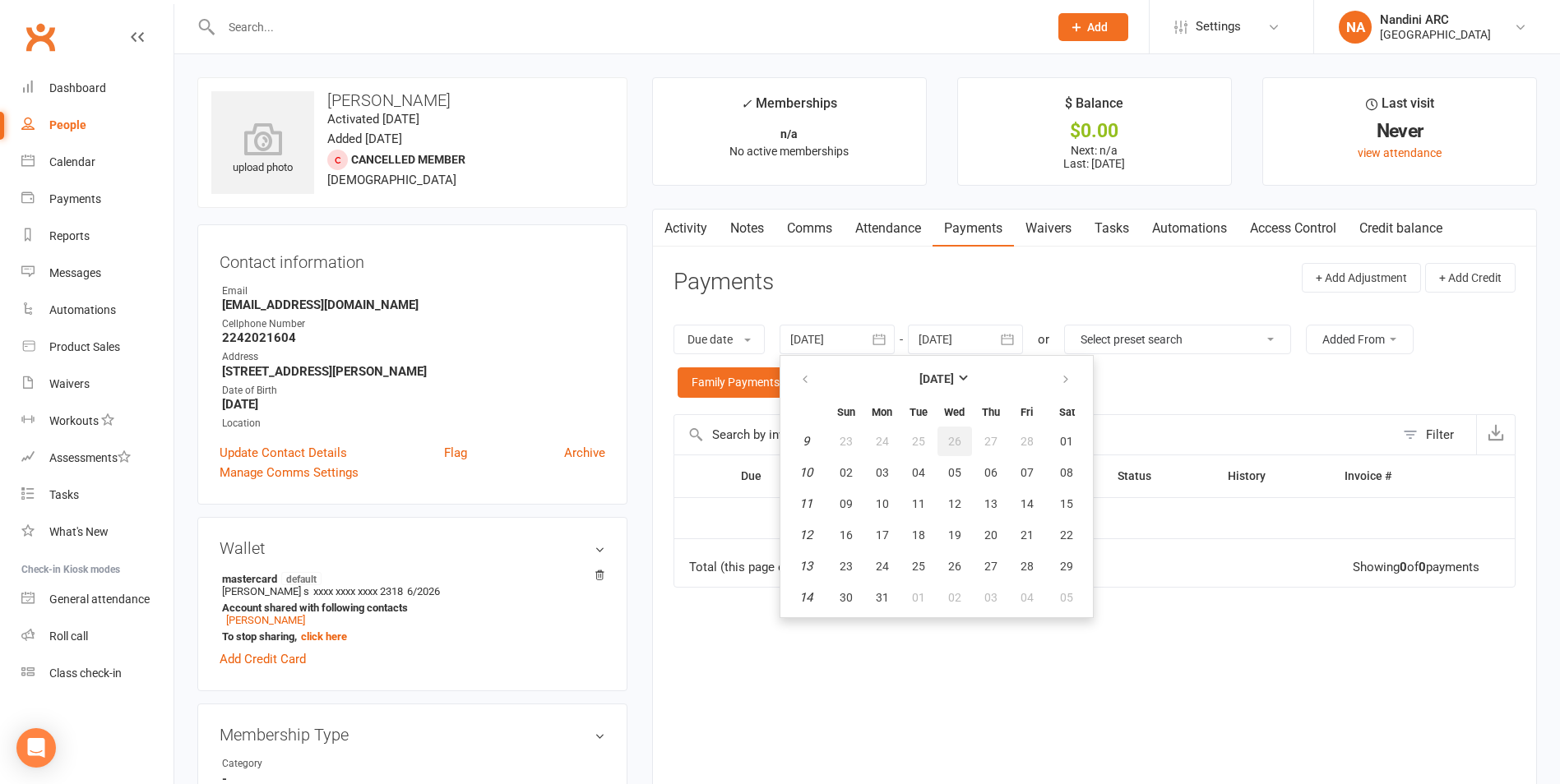
type input "26 Feb 2025"
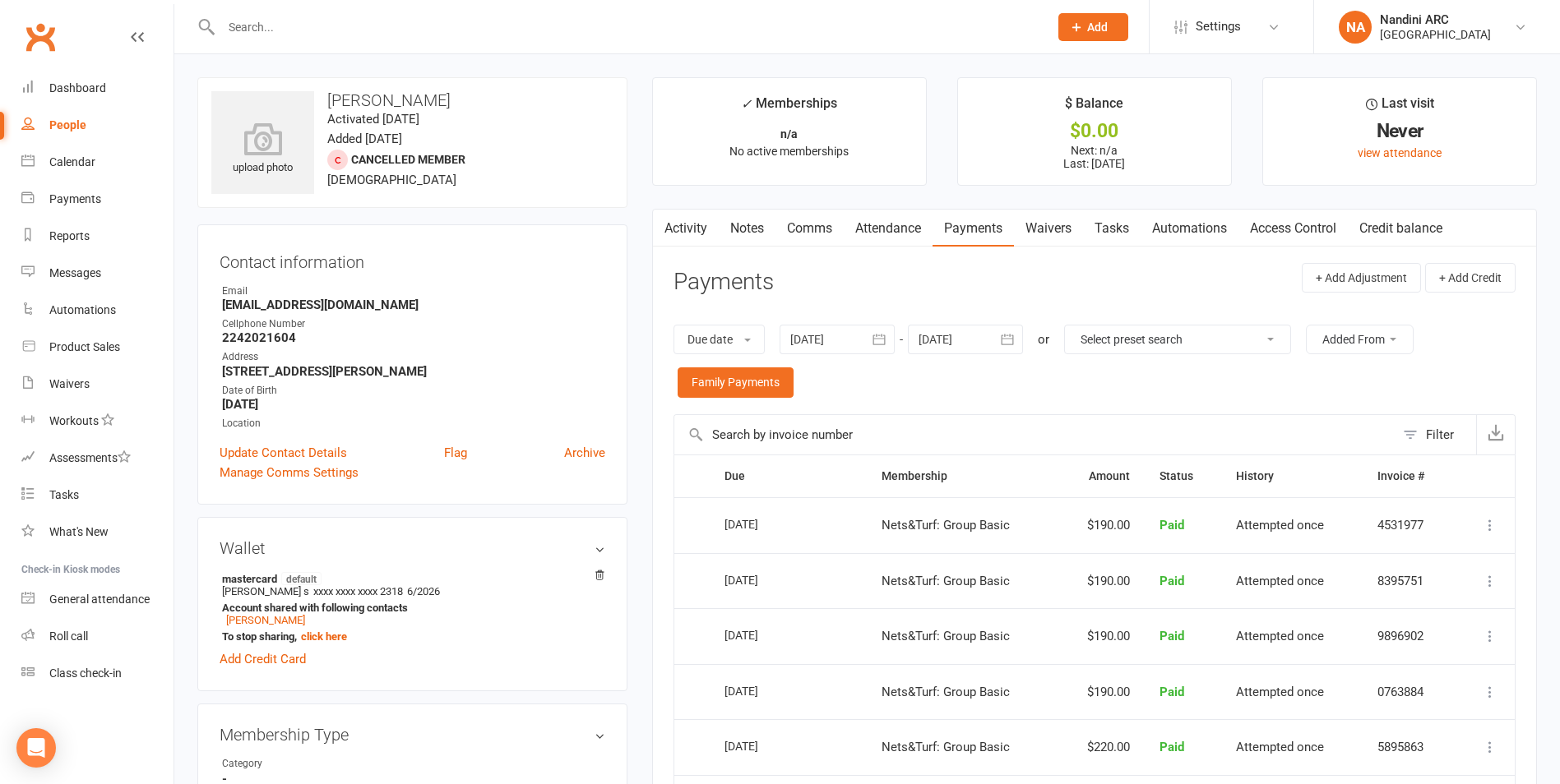
click at [676, 222] on link "Activity" at bounding box center [686, 229] width 66 height 38
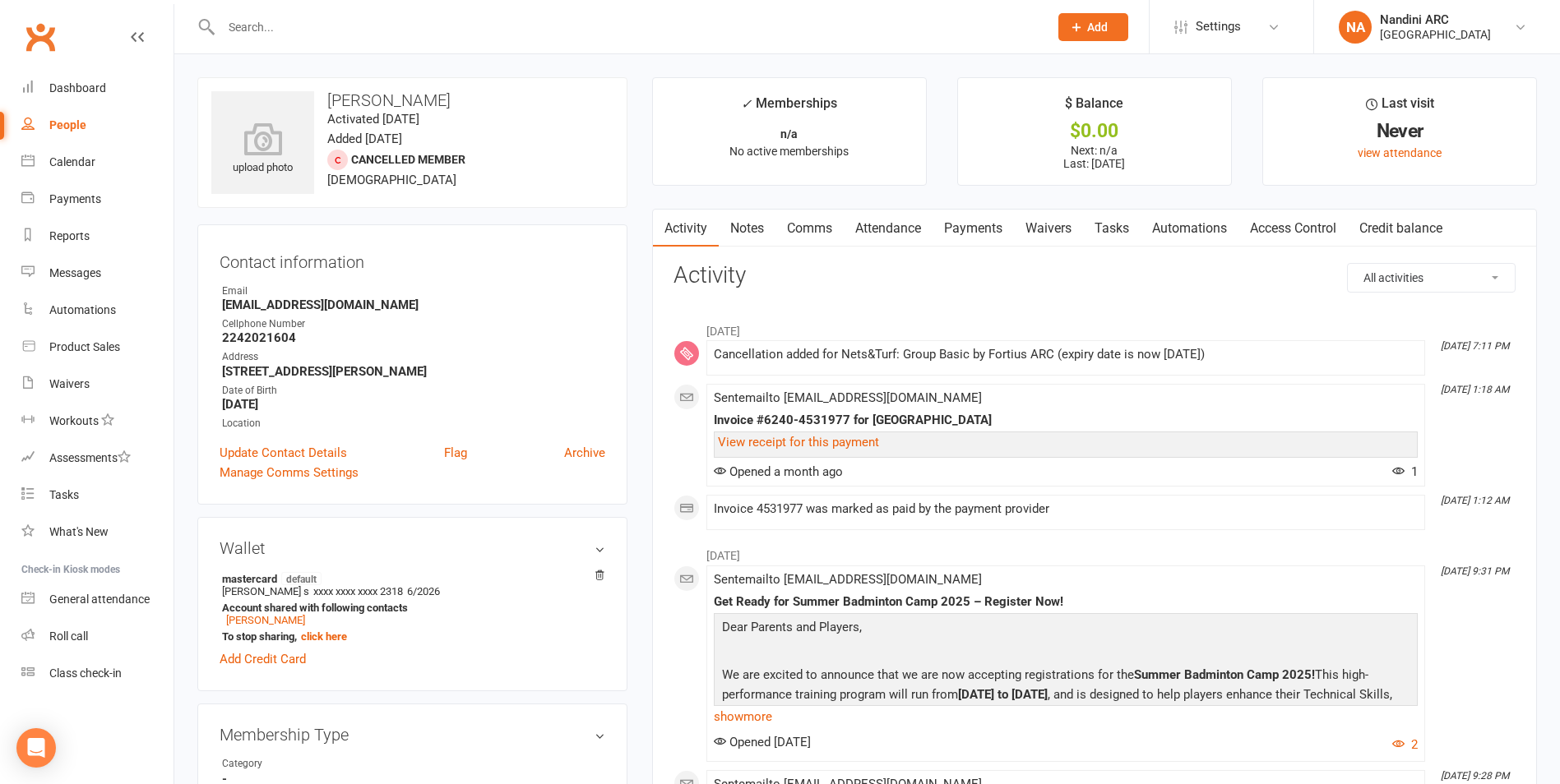
click at [949, 227] on link "Payments" at bounding box center [973, 229] width 82 height 38
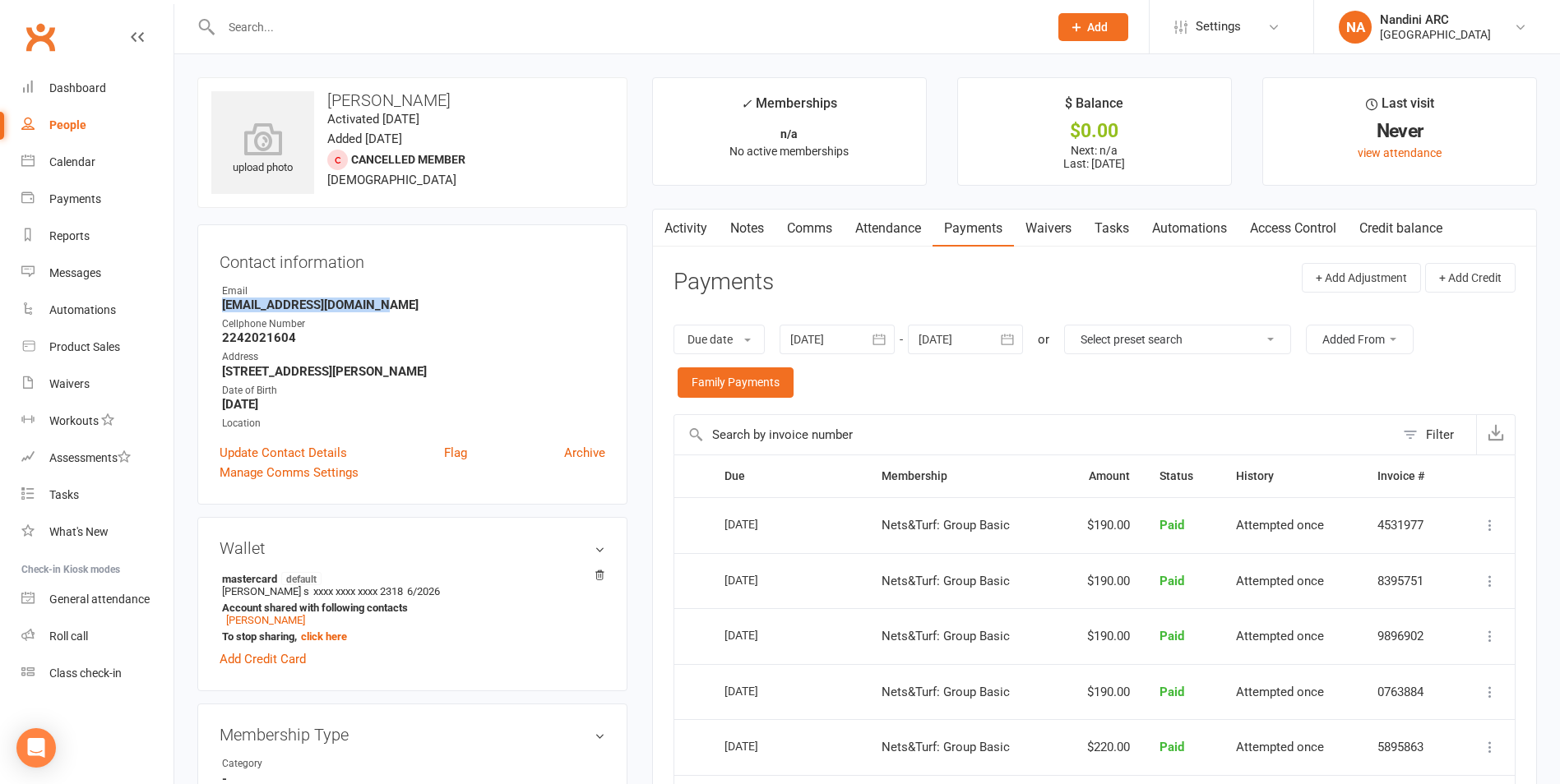
drag, startPoint x: 221, startPoint y: 309, endPoint x: 408, endPoint y: 303, distance: 187.1
click at [408, 303] on li "Email Jagankankipati@gmail.com" at bounding box center [413, 298] width 386 height 29
copy strong "[EMAIL_ADDRESS][DOMAIN_NAME]"
click at [435, 301] on strong "[EMAIL_ADDRESS][DOMAIN_NAME]" at bounding box center [413, 305] width 383 height 14
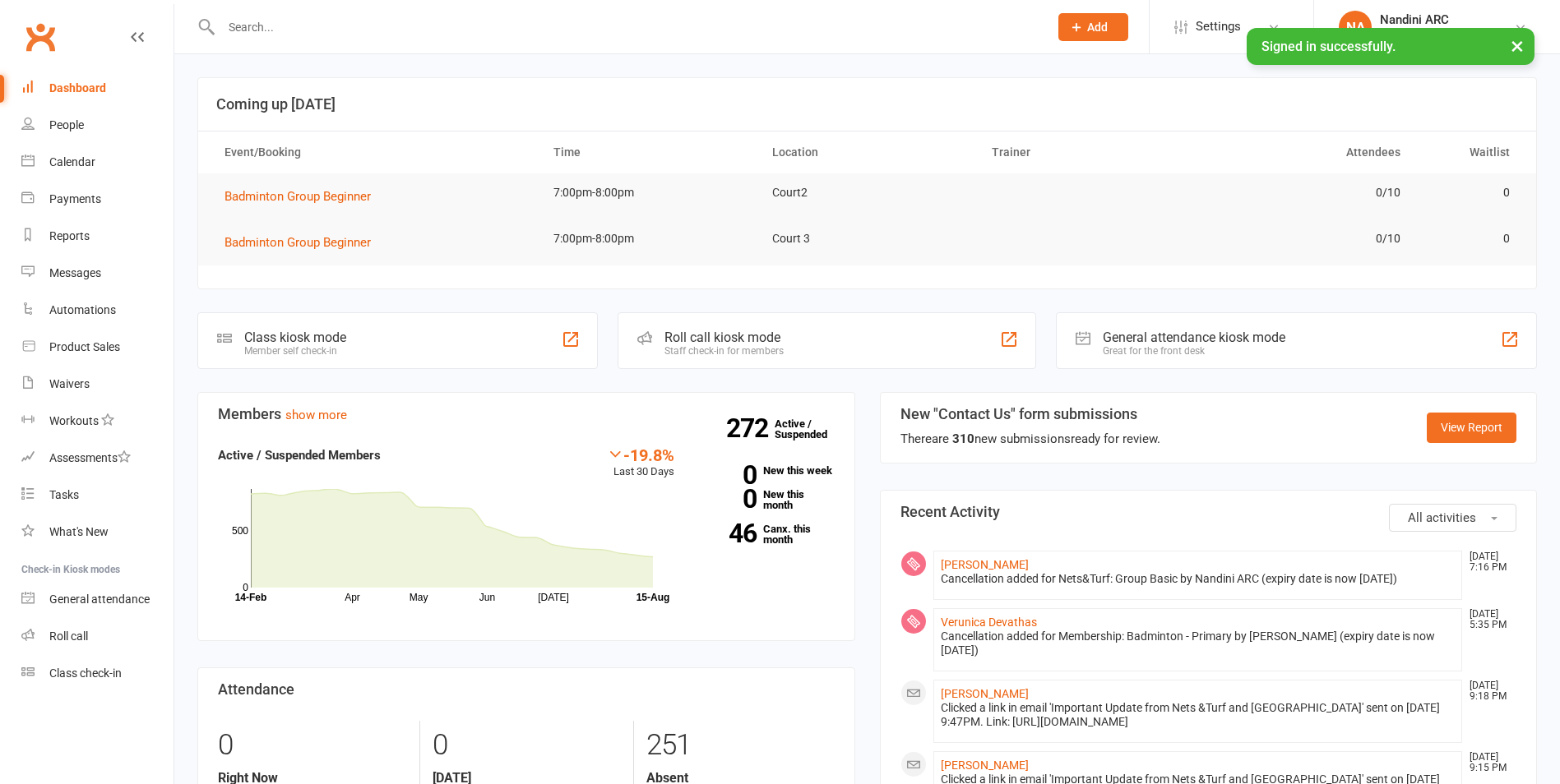
click at [450, 39] on div at bounding box center [618, 27] width 840 height 54
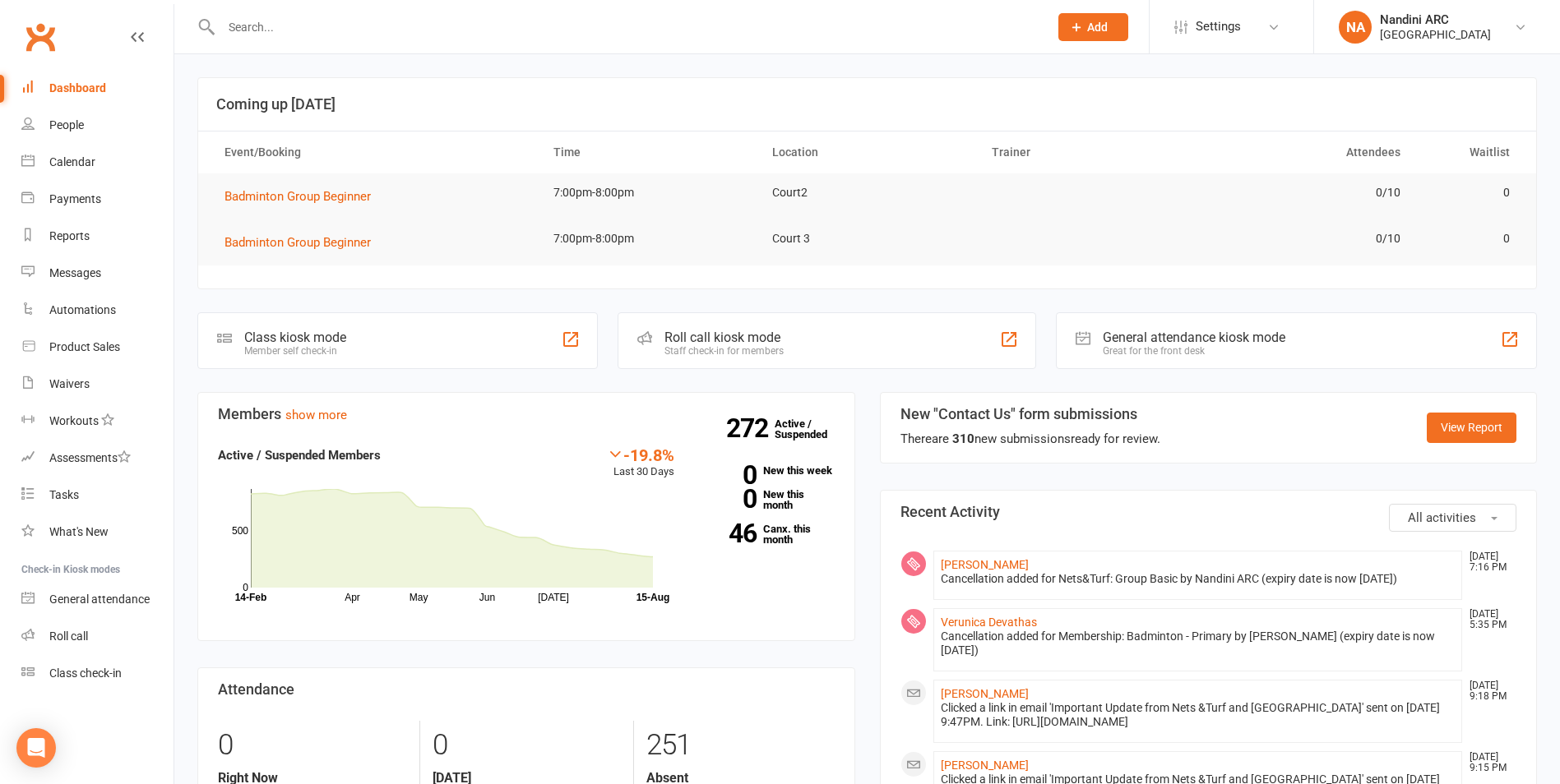
click at [341, 24] on input "text" at bounding box center [627, 27] width 820 height 23
paste input "[PERSON_NAME]"
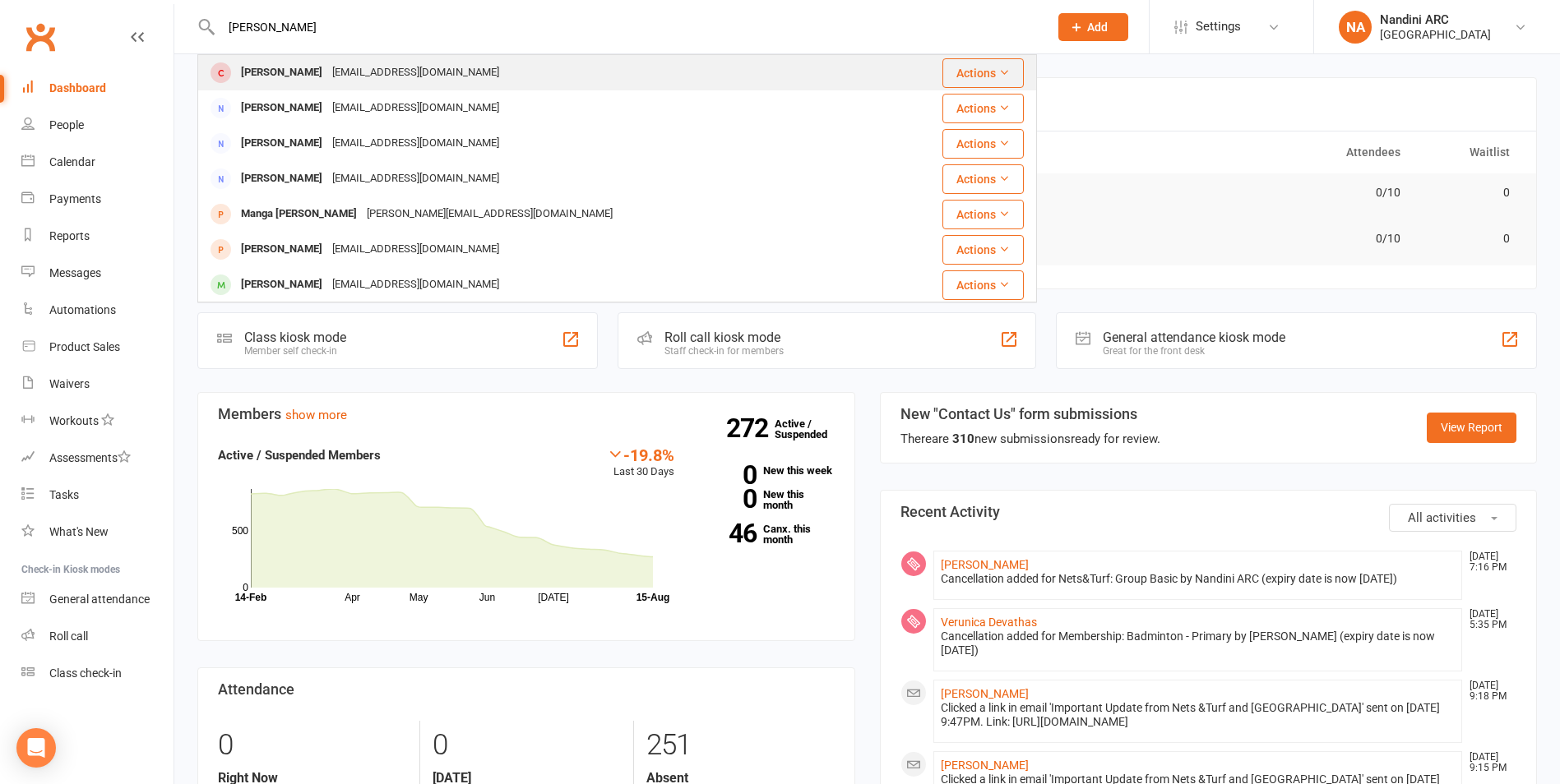
type input "[PERSON_NAME]"
click at [328, 61] on div "[PERSON_NAME]" at bounding box center [282, 73] width 92 height 24
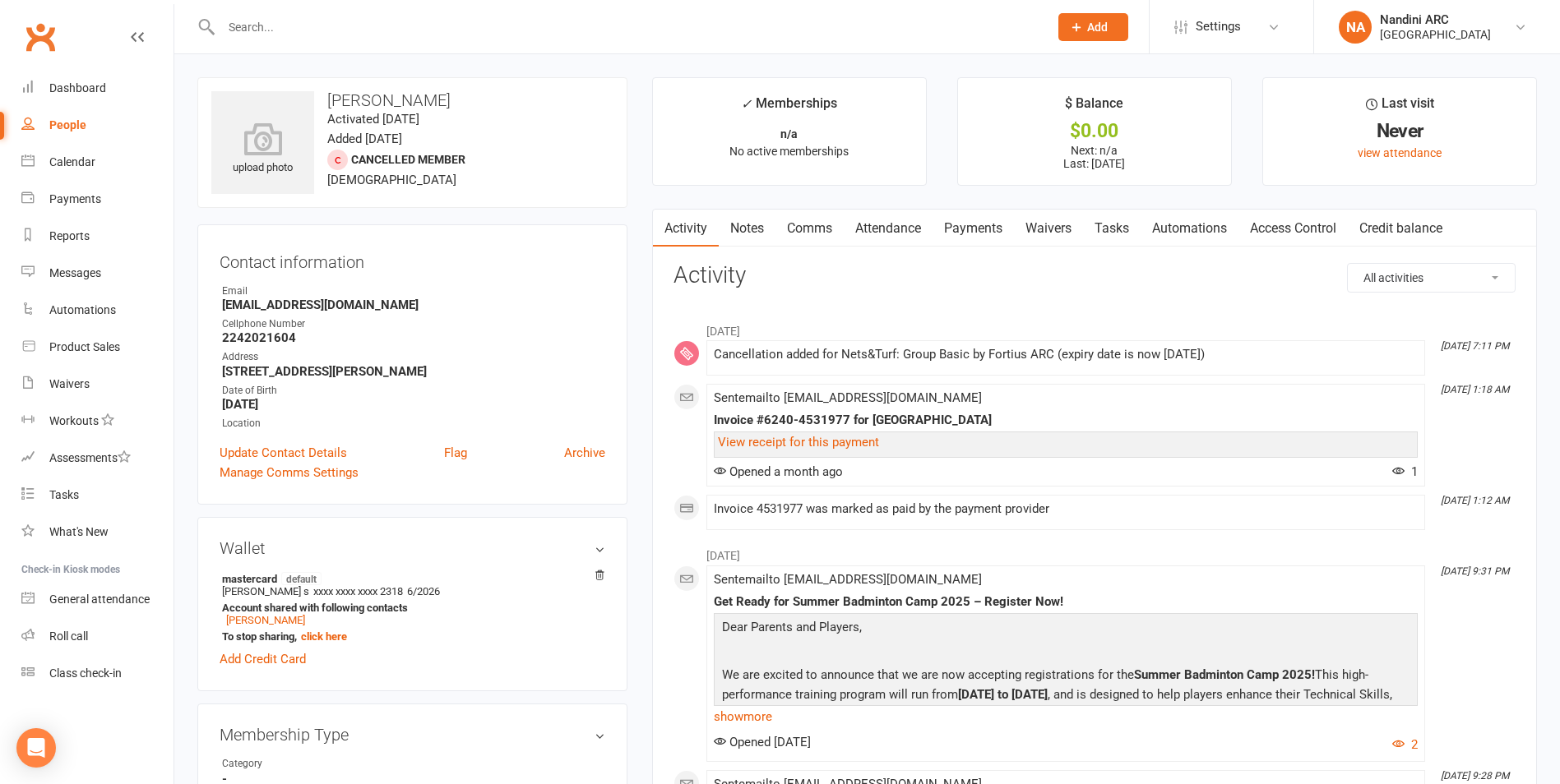
click at [994, 231] on link "Payments" at bounding box center [973, 229] width 82 height 38
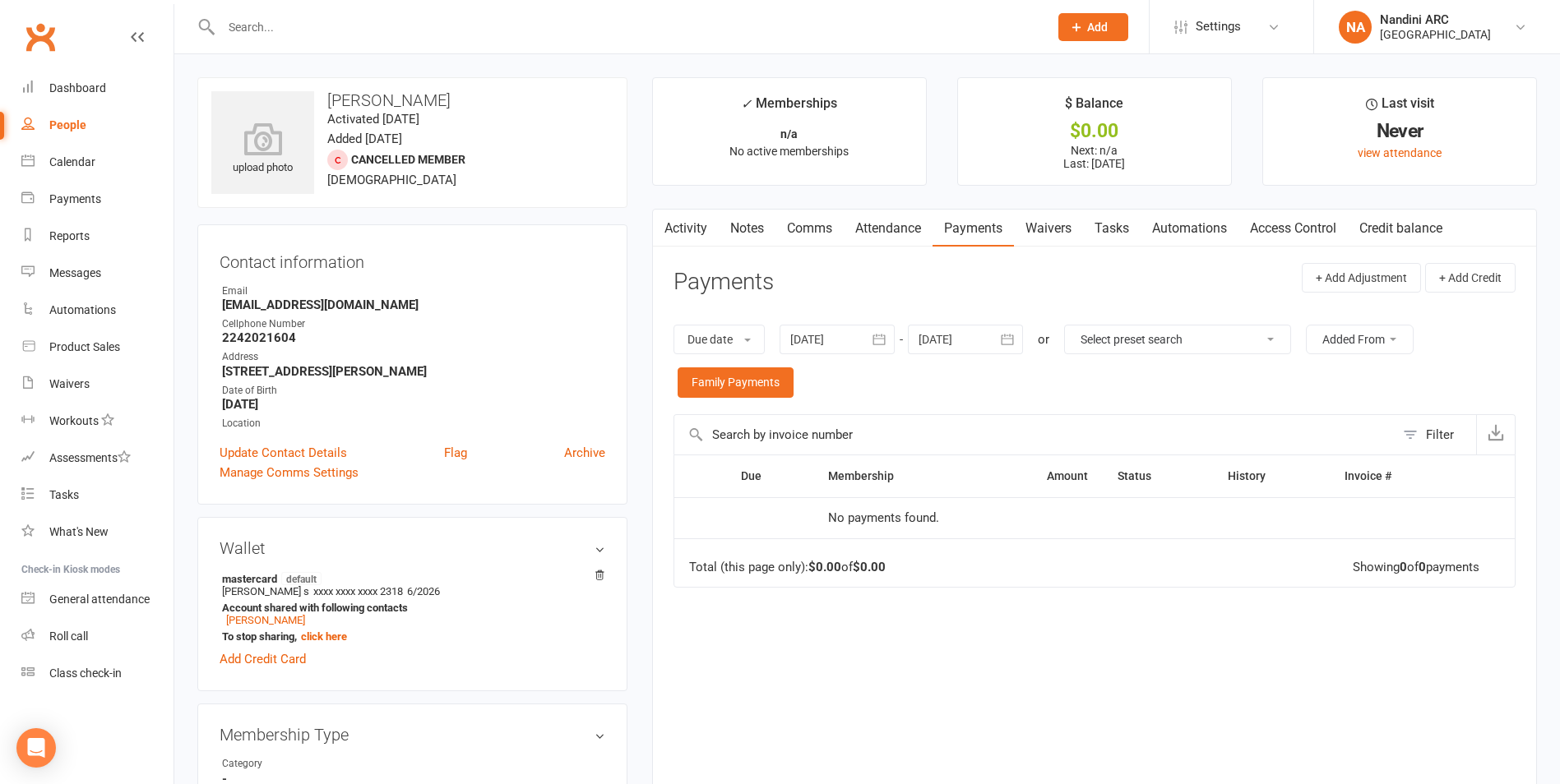
click at [888, 339] on icon "button" at bounding box center [879, 339] width 16 height 16
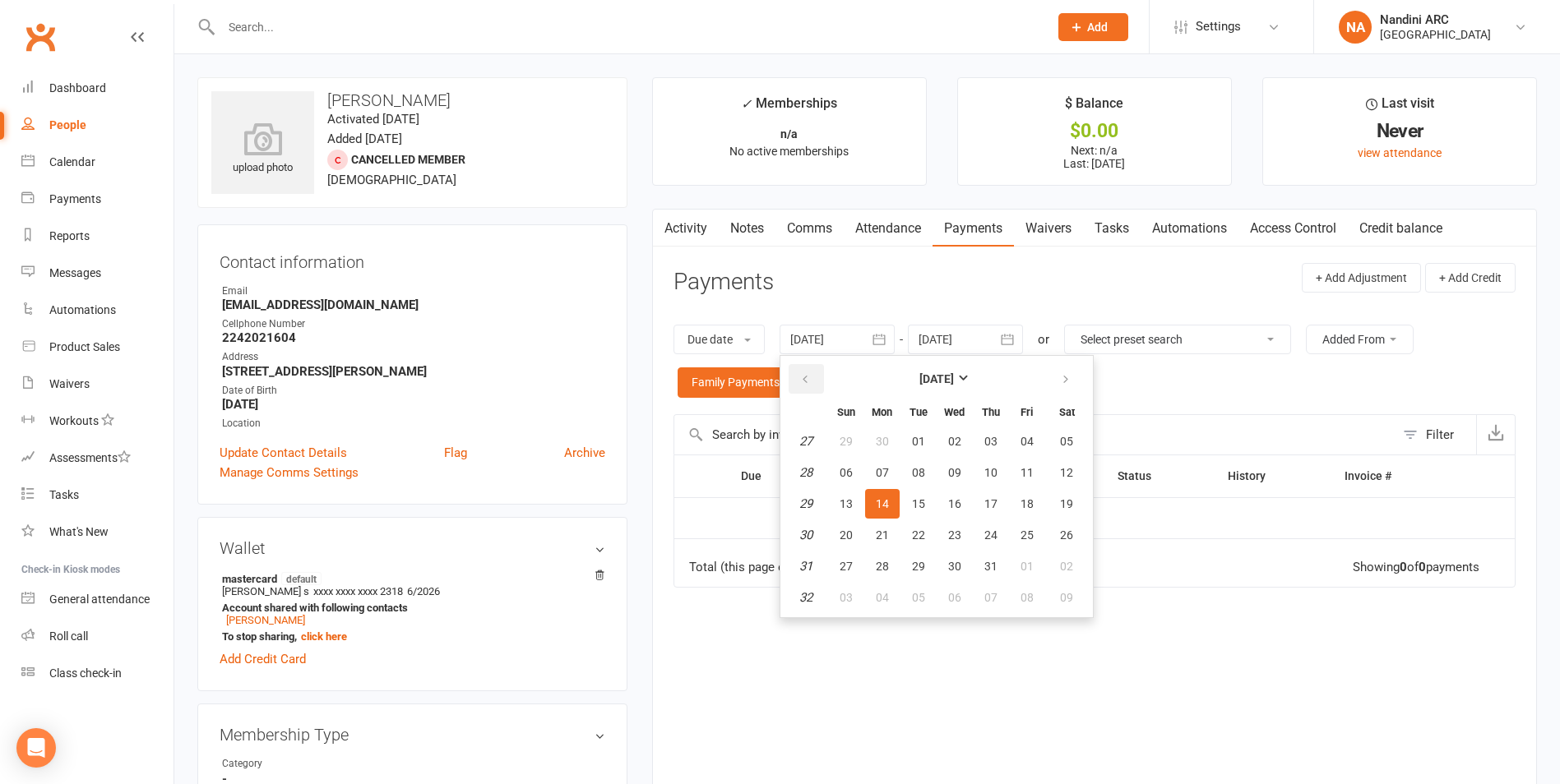
click at [820, 376] on button "button" at bounding box center [806, 379] width 35 height 30
click at [890, 448] on span "24" at bounding box center [882, 441] width 13 height 13
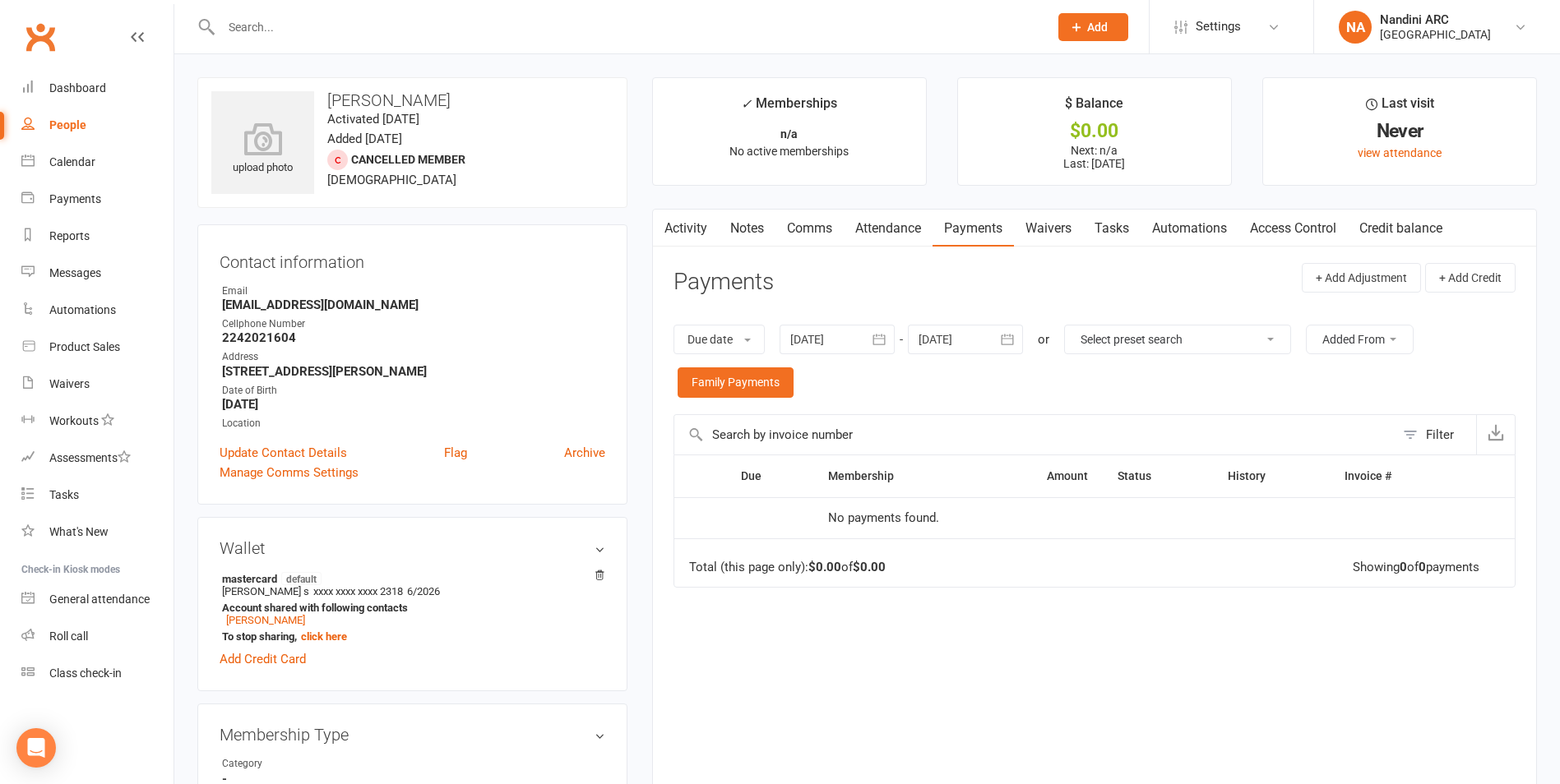
type input "[DATE]"
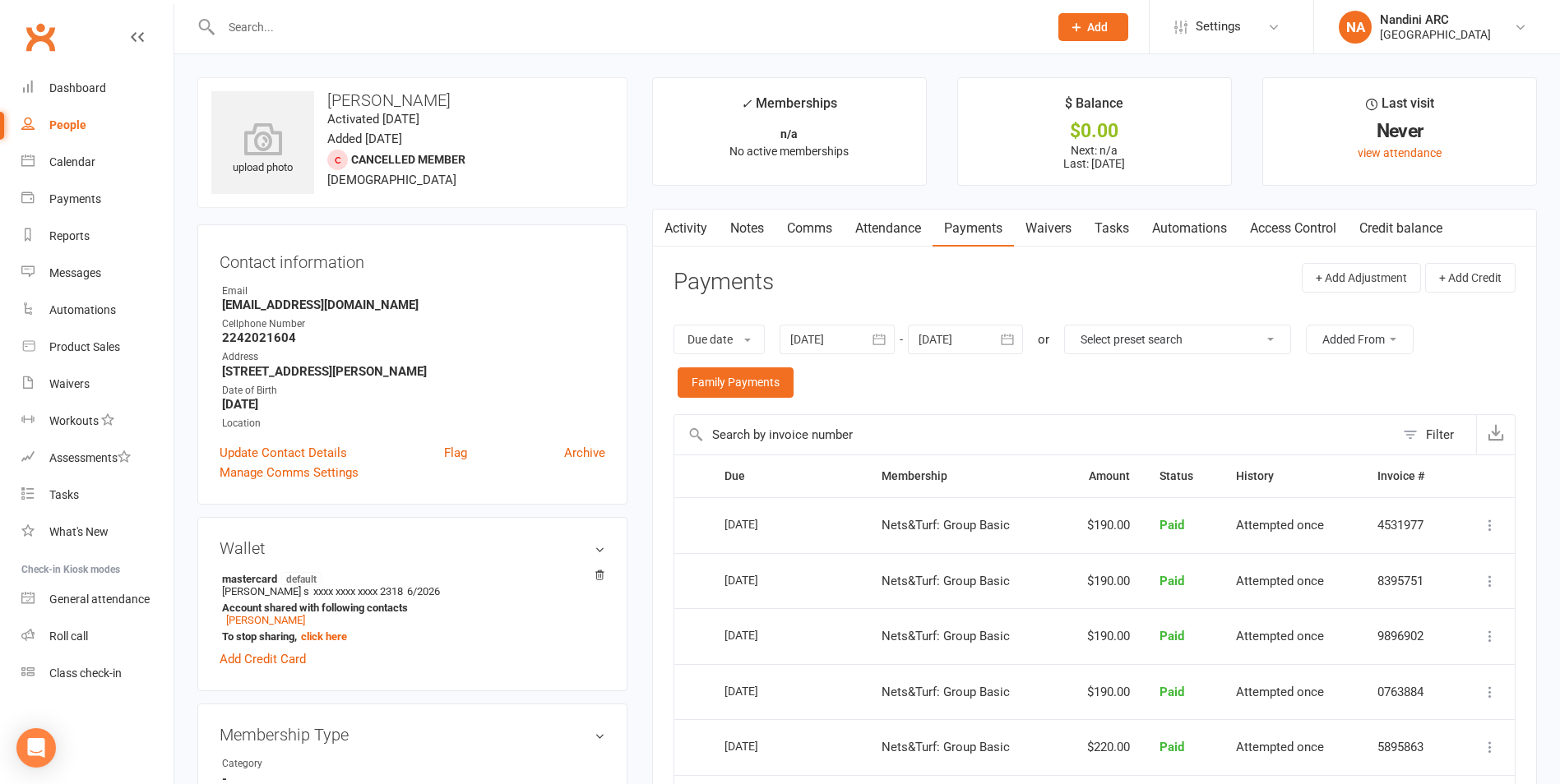
click at [1000, 342] on button "button" at bounding box center [1008, 339] width 30 height 30
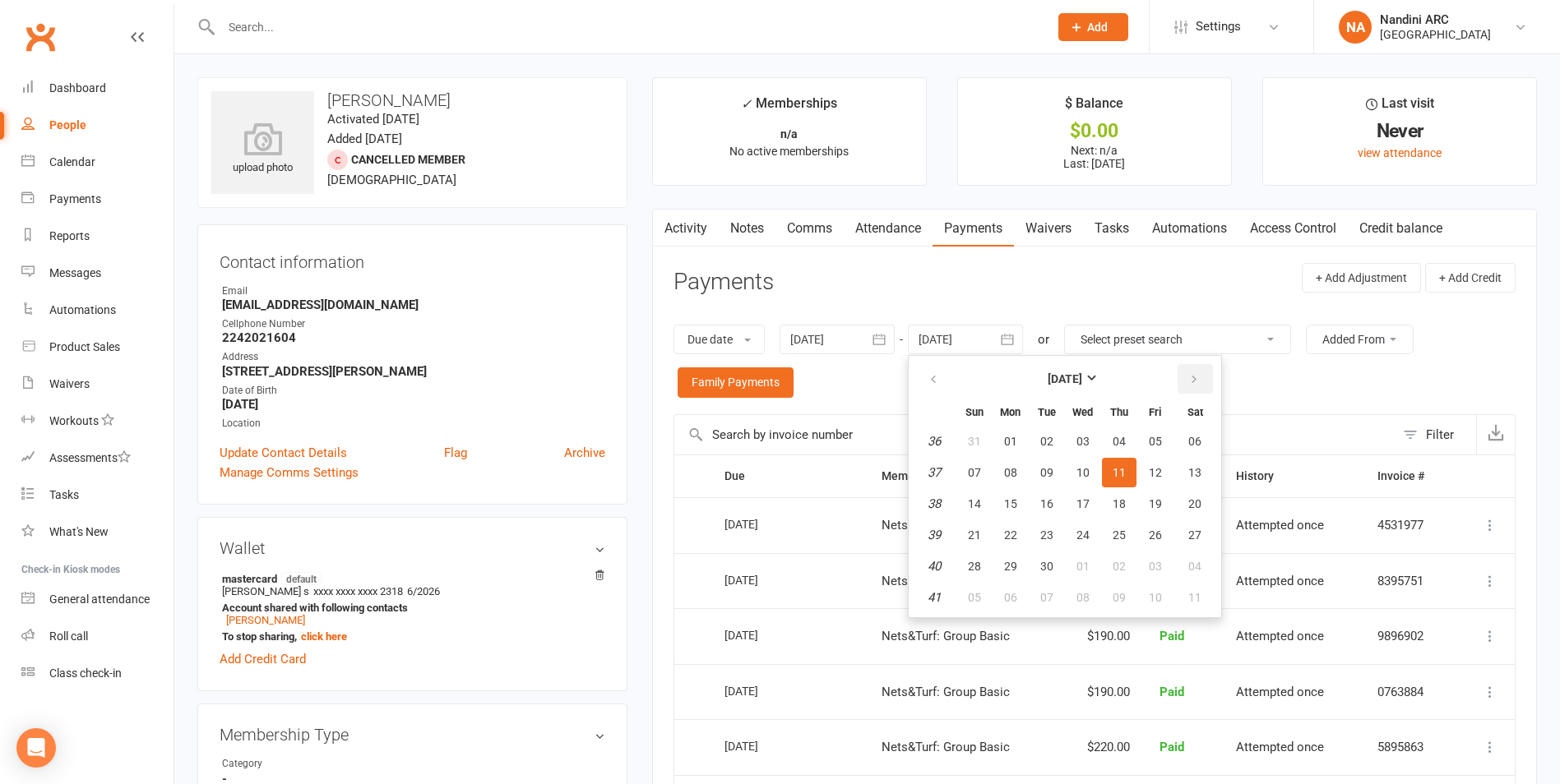
click at [1185, 379] on button "button" at bounding box center [1195, 379] width 35 height 30
click at [1155, 445] on span "03" at bounding box center [1155, 441] width 13 height 13
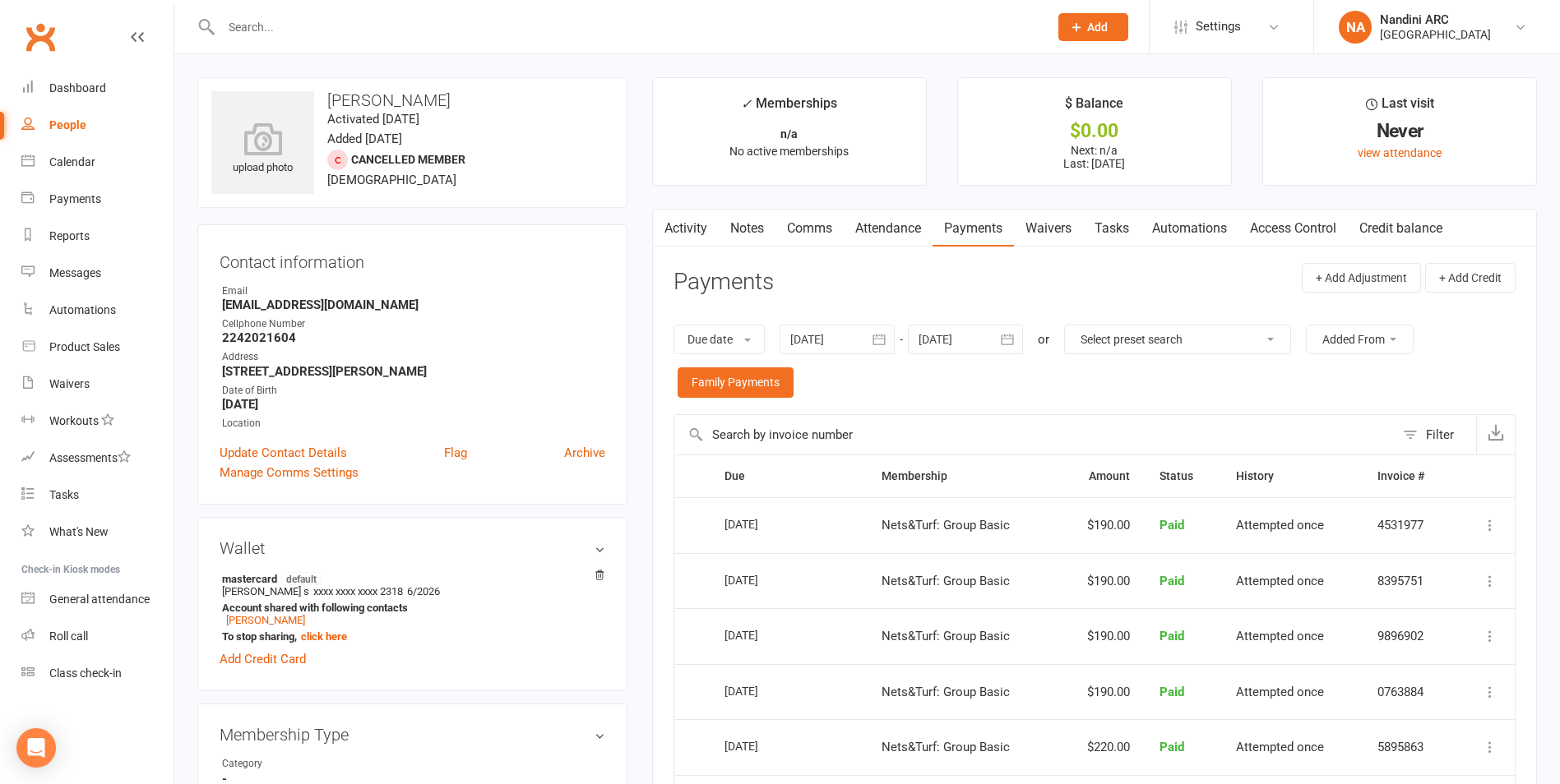
click at [1003, 343] on icon "button" at bounding box center [1007, 339] width 16 height 16
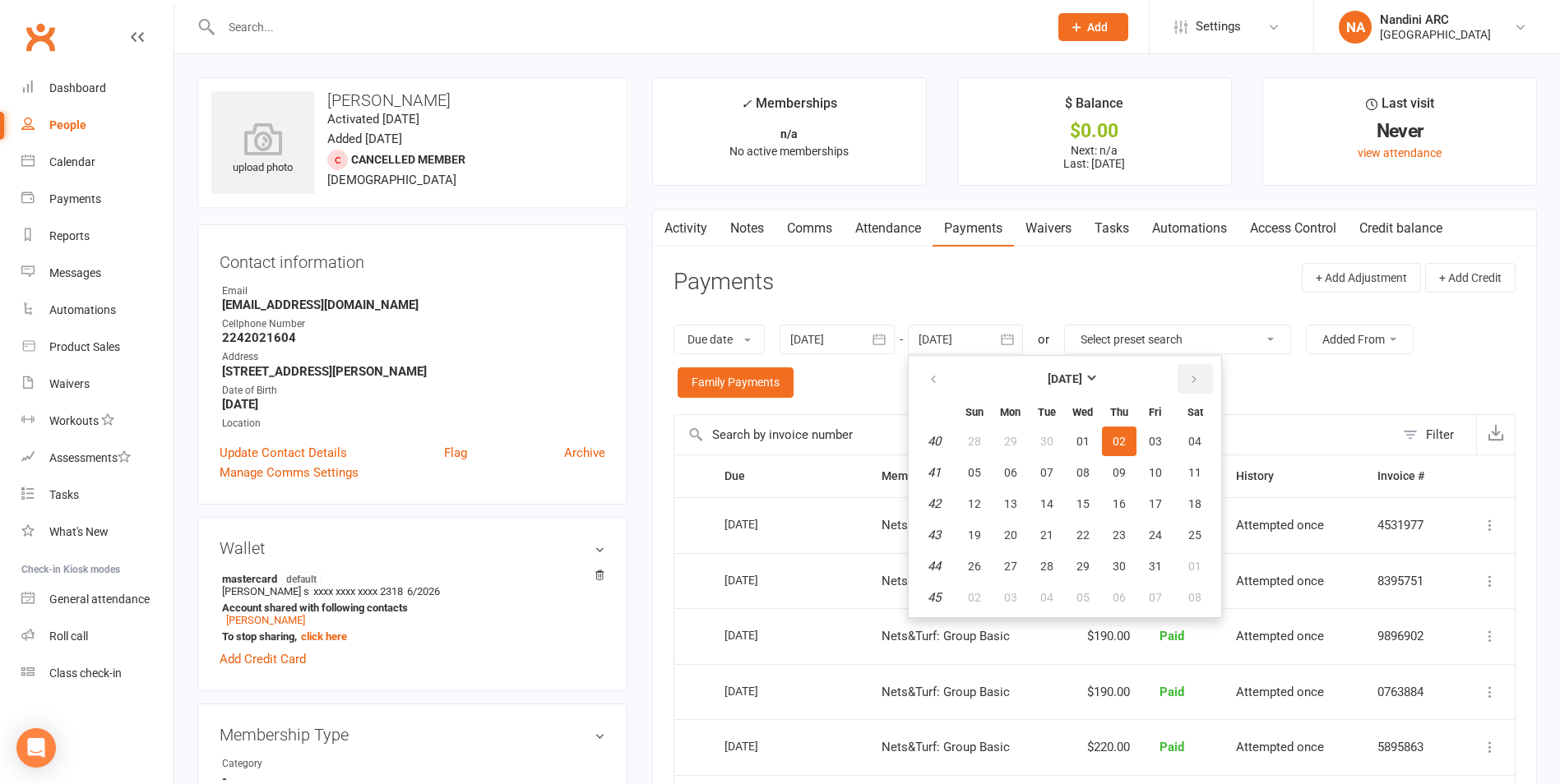
click at [1195, 381] on icon "button" at bounding box center [1194, 379] width 12 height 13
click at [1196, 440] on span "01" at bounding box center [1195, 441] width 13 height 13
type input "[DATE]"
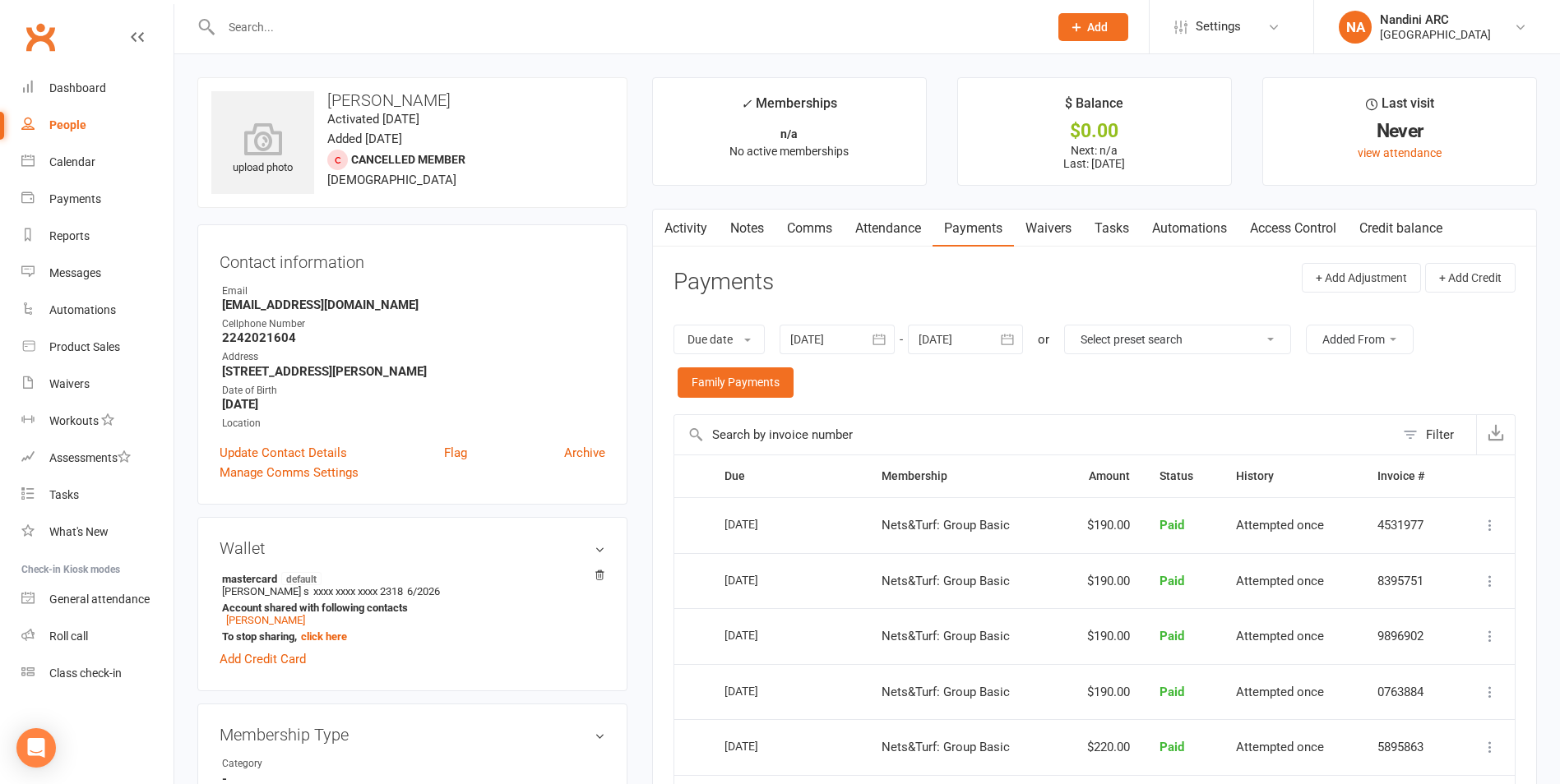
click at [347, 30] on input "text" at bounding box center [627, 27] width 820 height 23
paste input "[PERSON_NAME]"
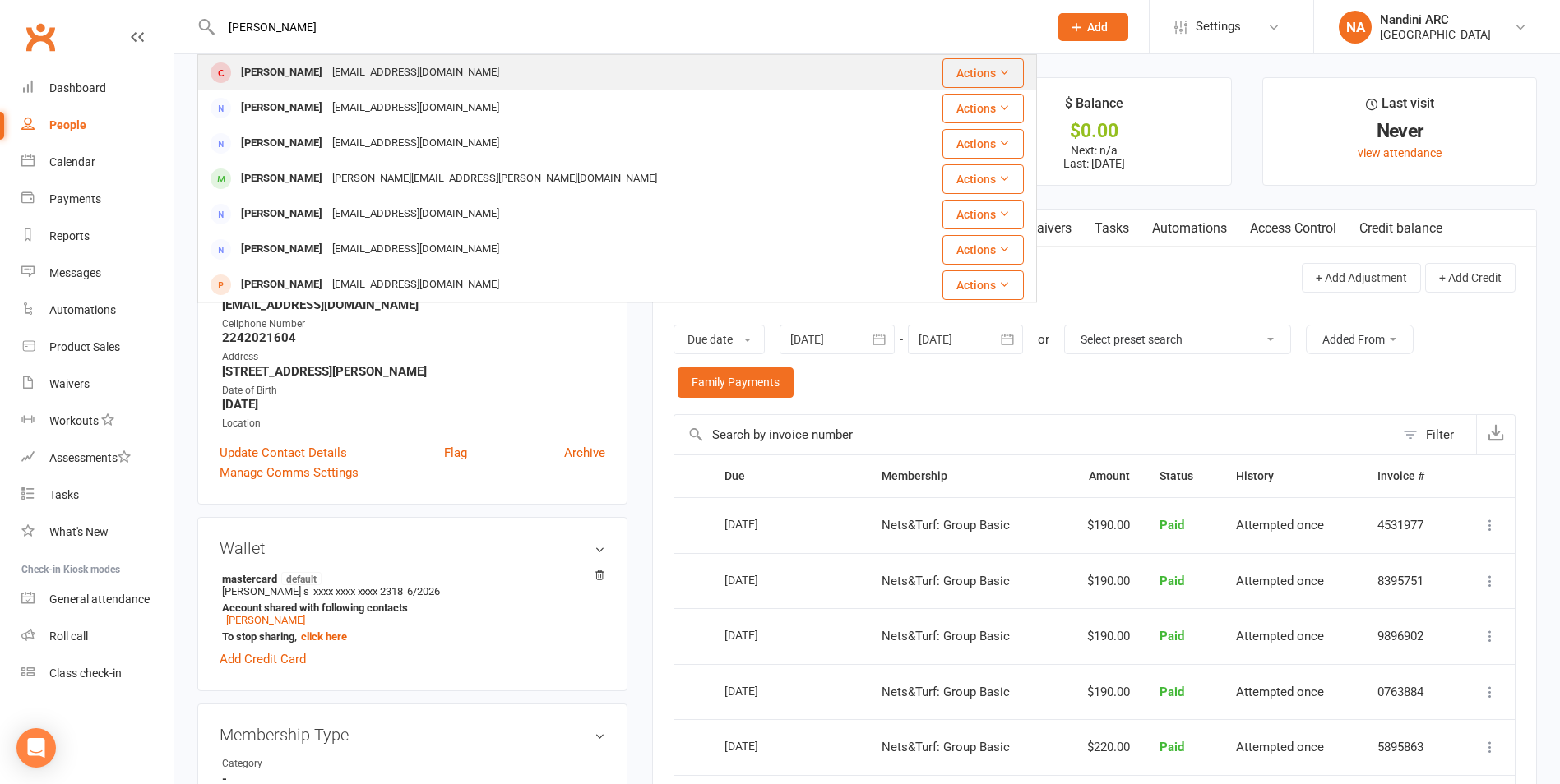
type input "[PERSON_NAME]"
click at [348, 63] on div "[EMAIL_ADDRESS][DOMAIN_NAME]" at bounding box center [416, 73] width 177 height 24
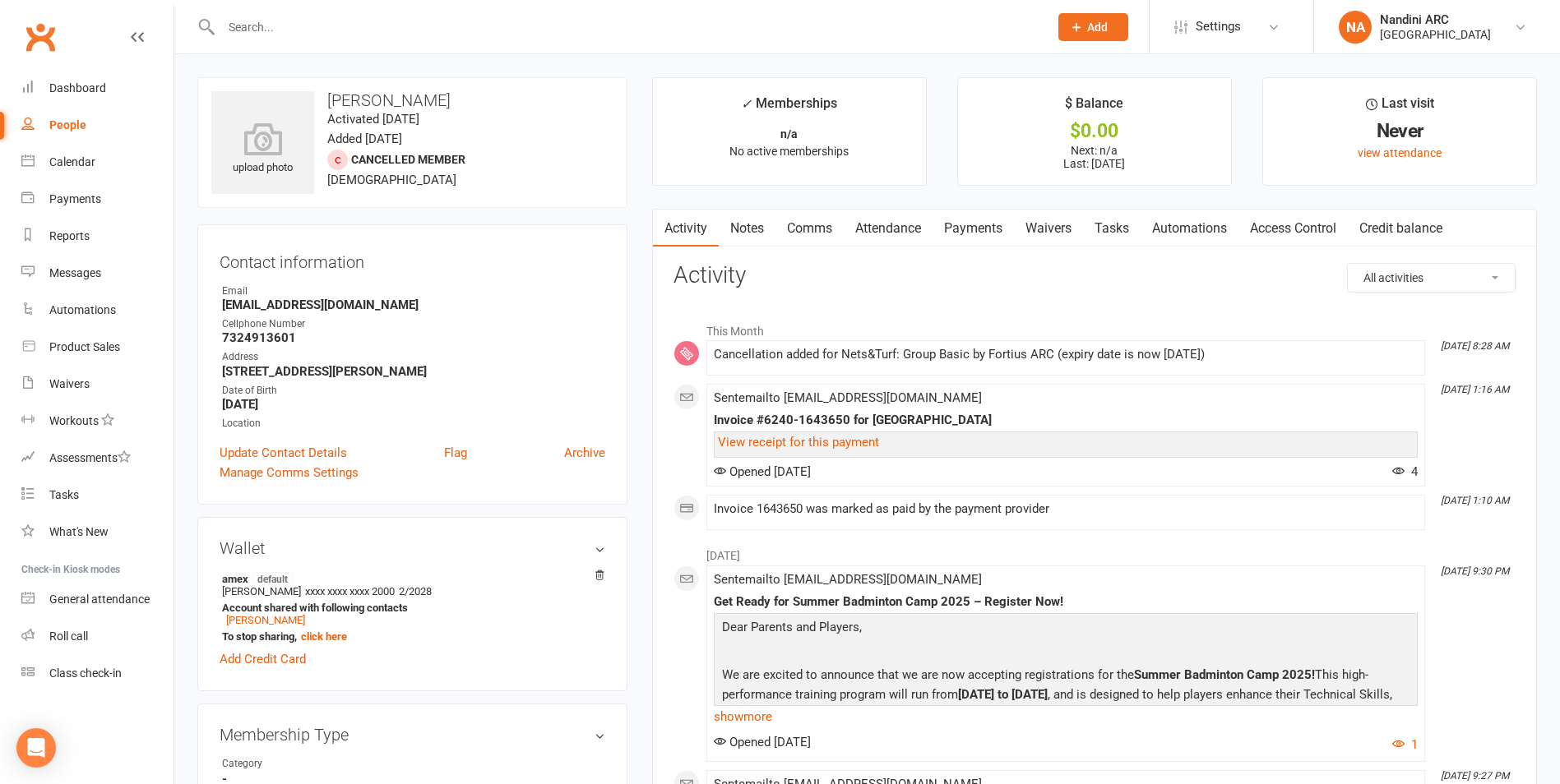
click at [990, 222] on link "Payments" at bounding box center [973, 229] width 82 height 38
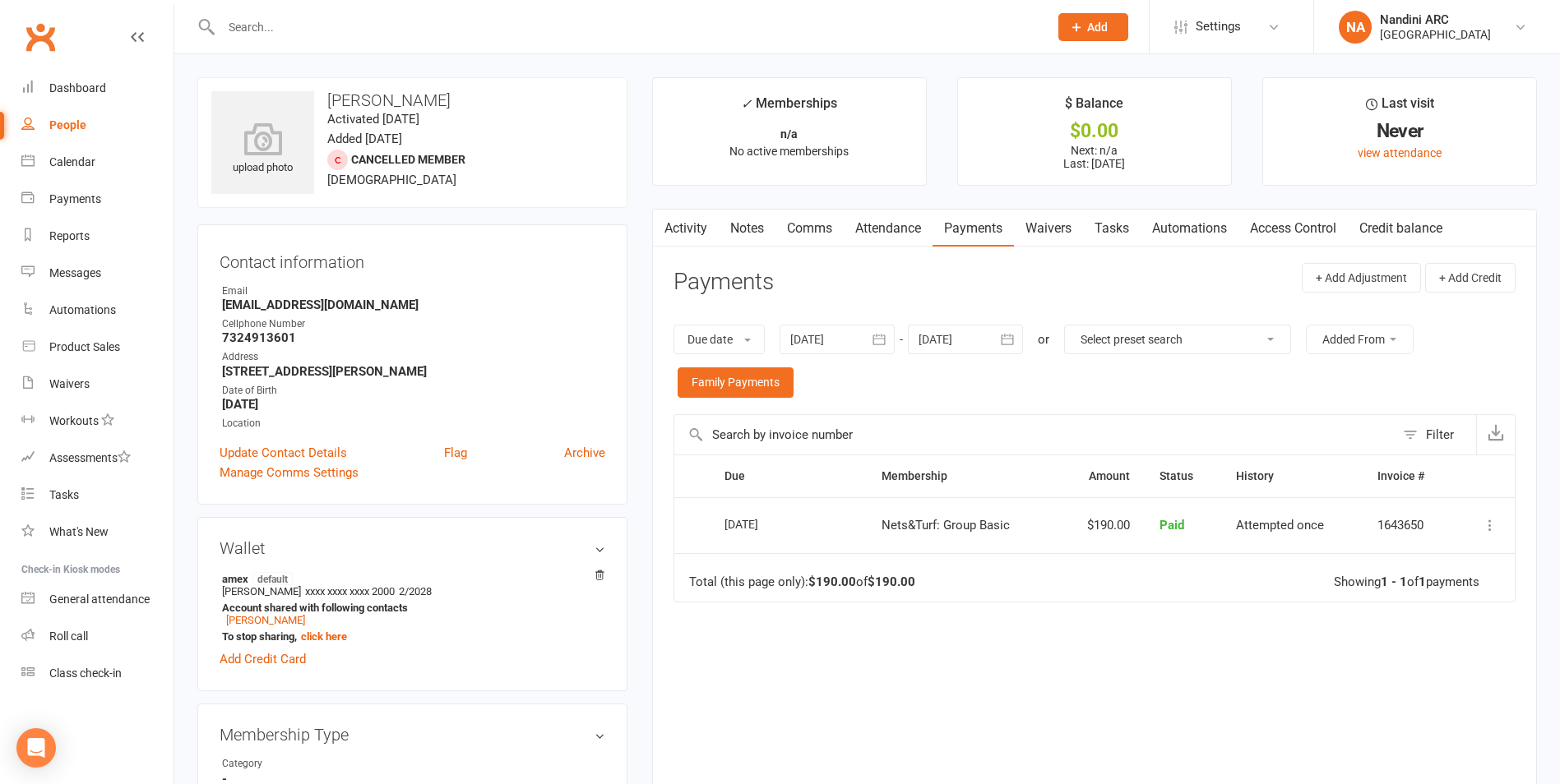
click at [886, 339] on icon "button" at bounding box center [880, 340] width 13 height 11
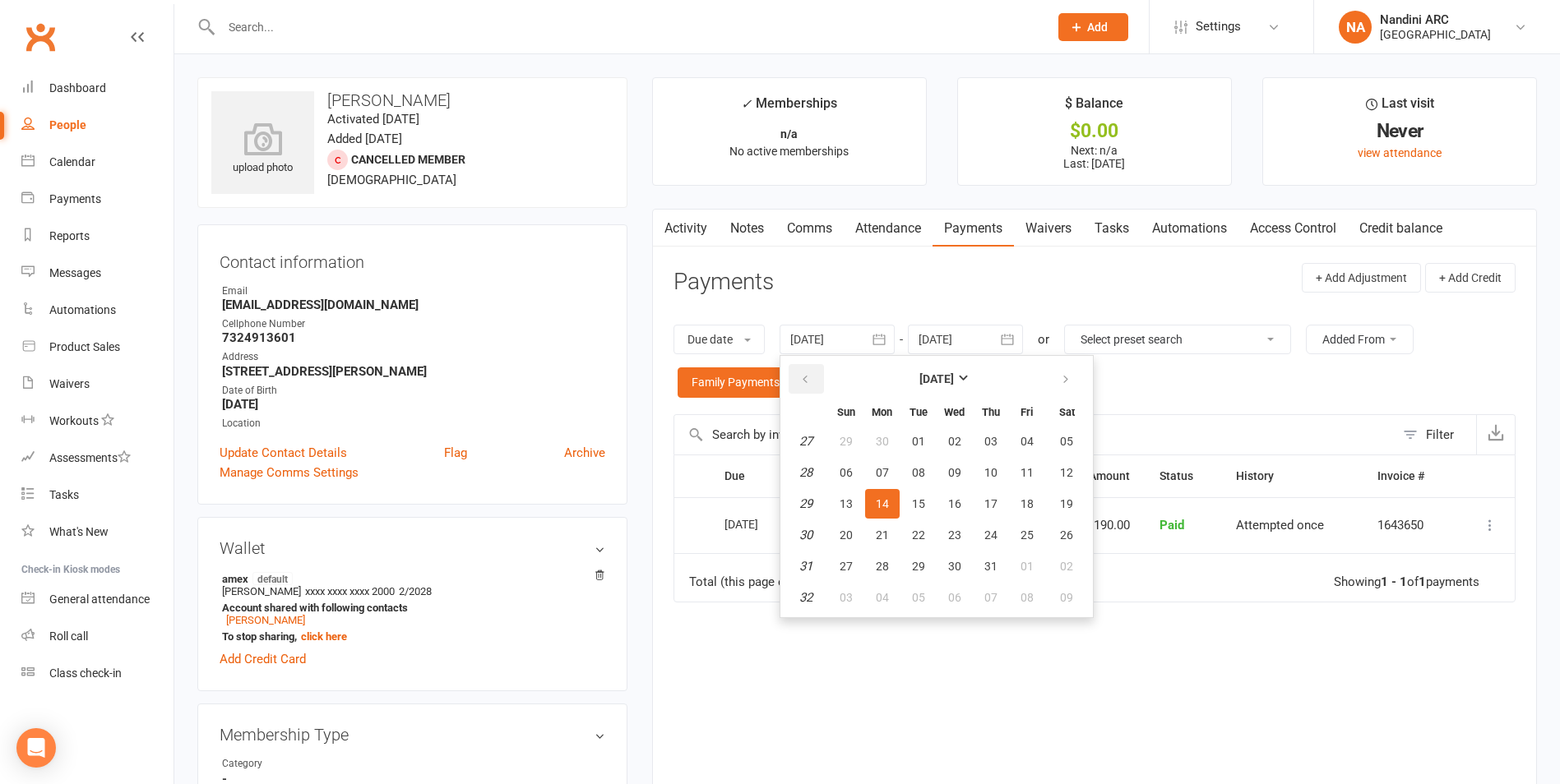
click at [804, 393] on button "button" at bounding box center [806, 379] width 35 height 30
click at [907, 466] on button "08" at bounding box center [918, 472] width 34 height 30
type input "[DATE]"
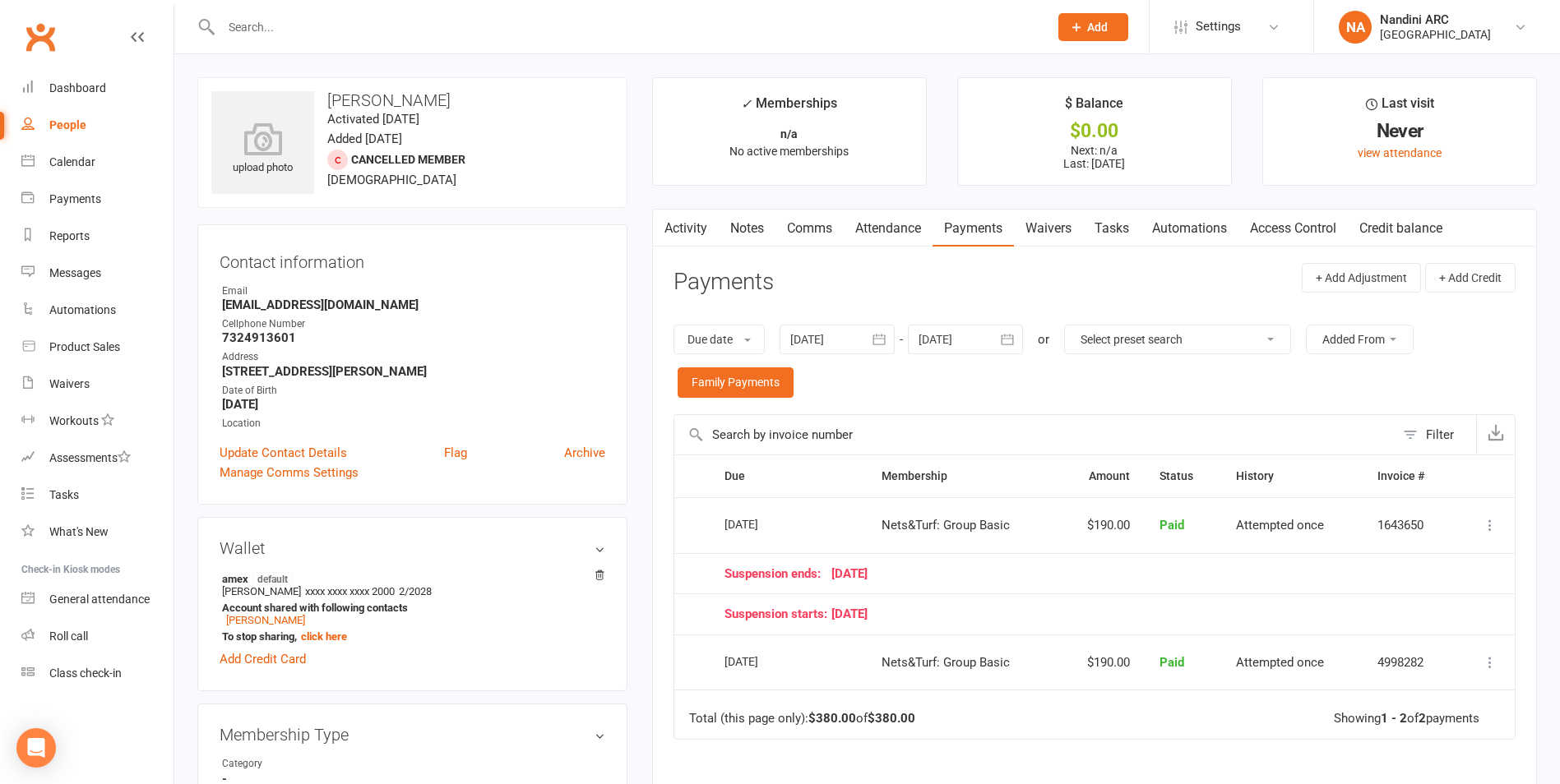
click at [1006, 340] on icon "button" at bounding box center [1008, 340] width 13 height 11
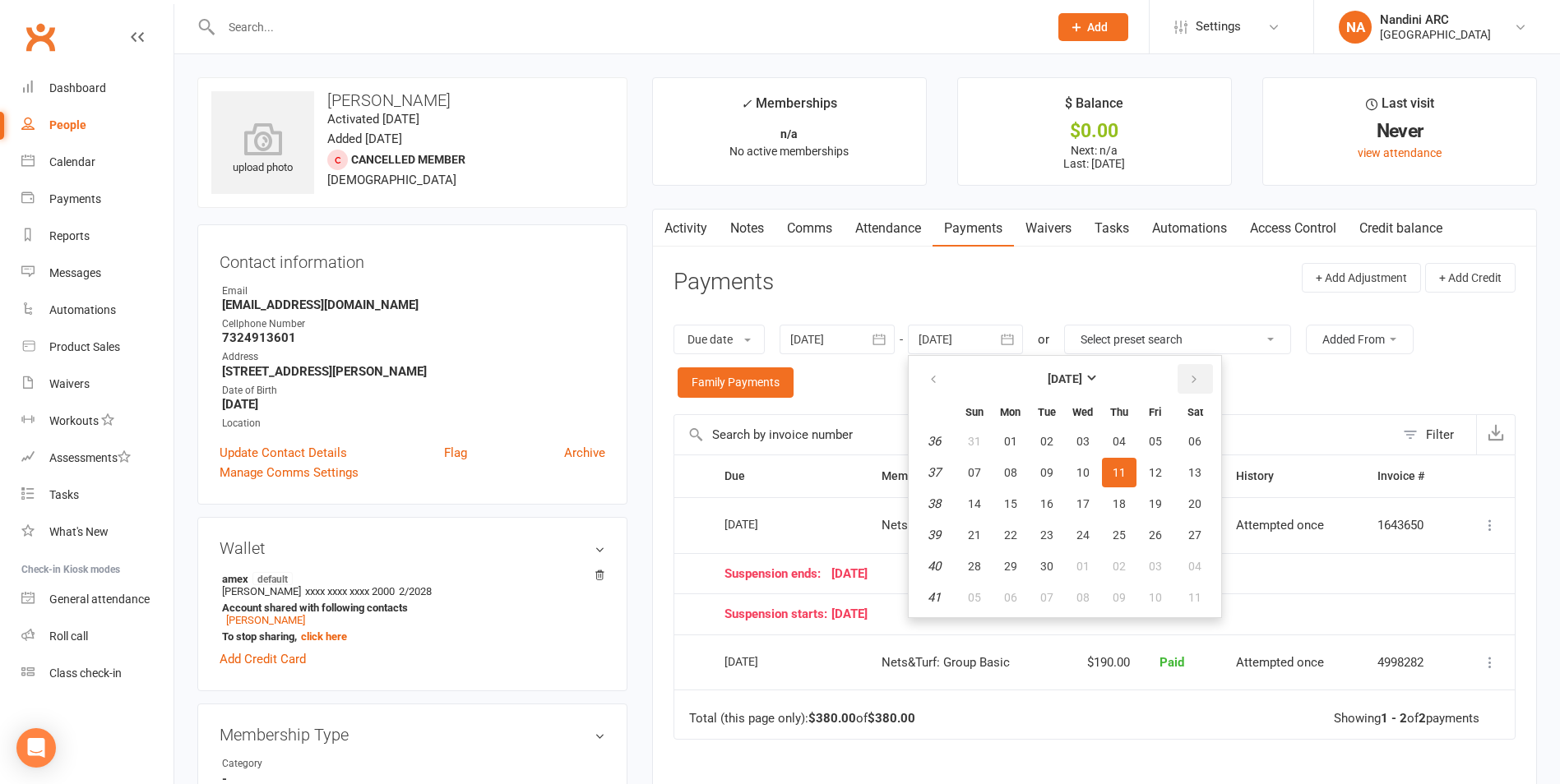
click at [1200, 385] on icon "button" at bounding box center [1194, 379] width 12 height 13
click at [1199, 446] on span "04" at bounding box center [1195, 441] width 13 height 13
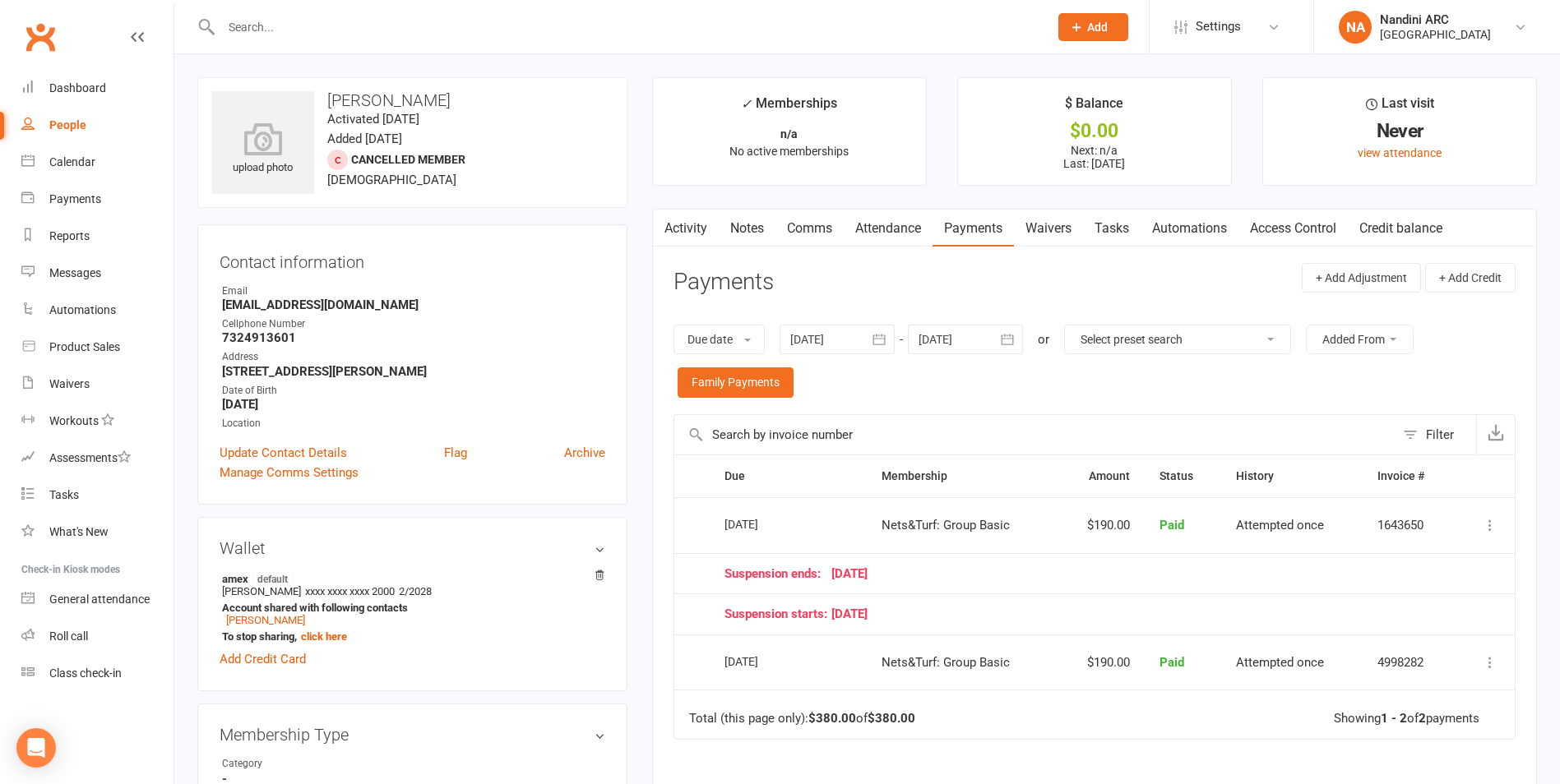
click at [1014, 340] on icon "button" at bounding box center [1008, 340] width 13 height 11
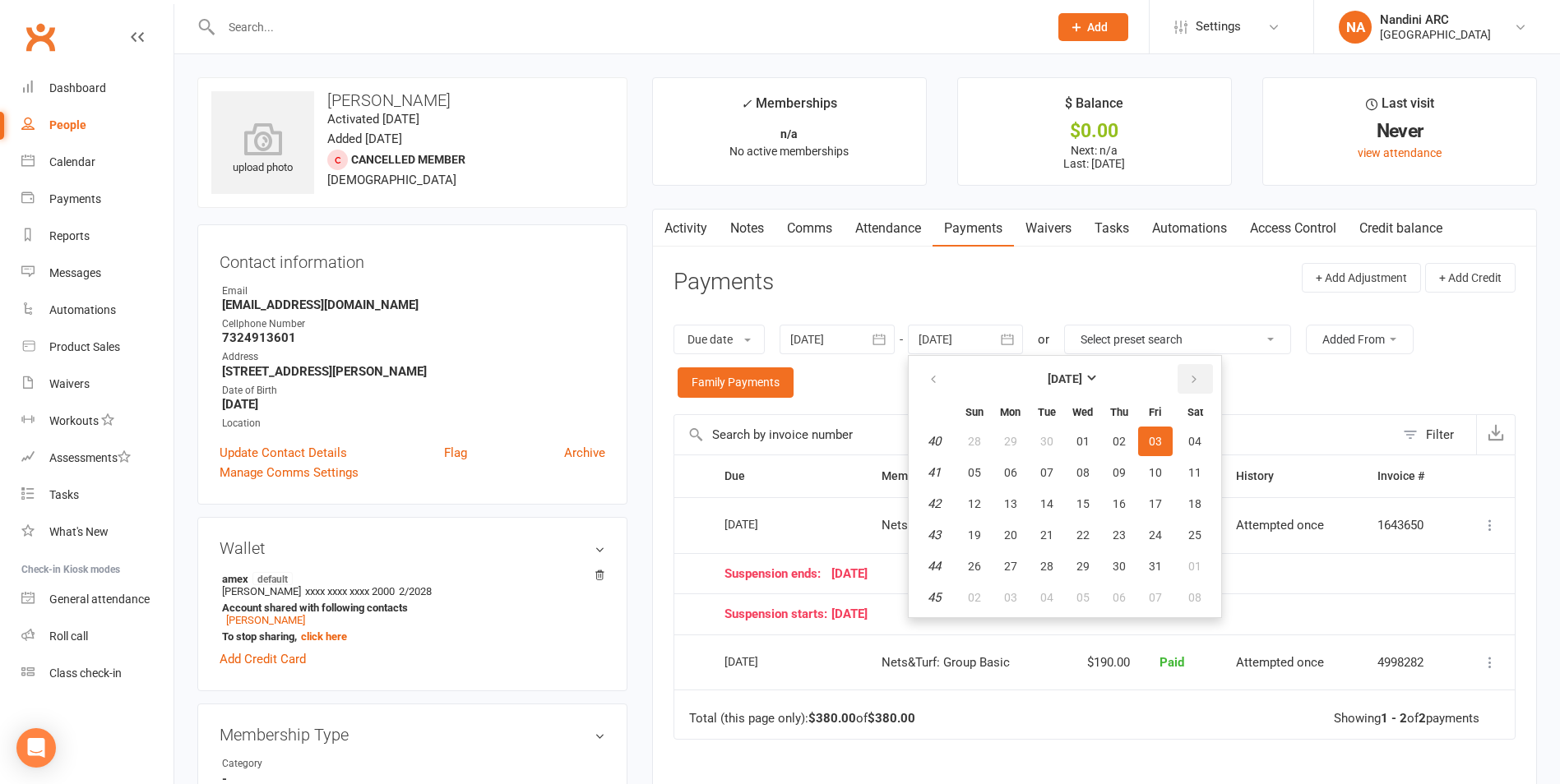
click at [1191, 386] on icon "button" at bounding box center [1194, 379] width 12 height 13
click at [1204, 448] on button "01" at bounding box center [1196, 441] width 42 height 30
type input "[DATE]"
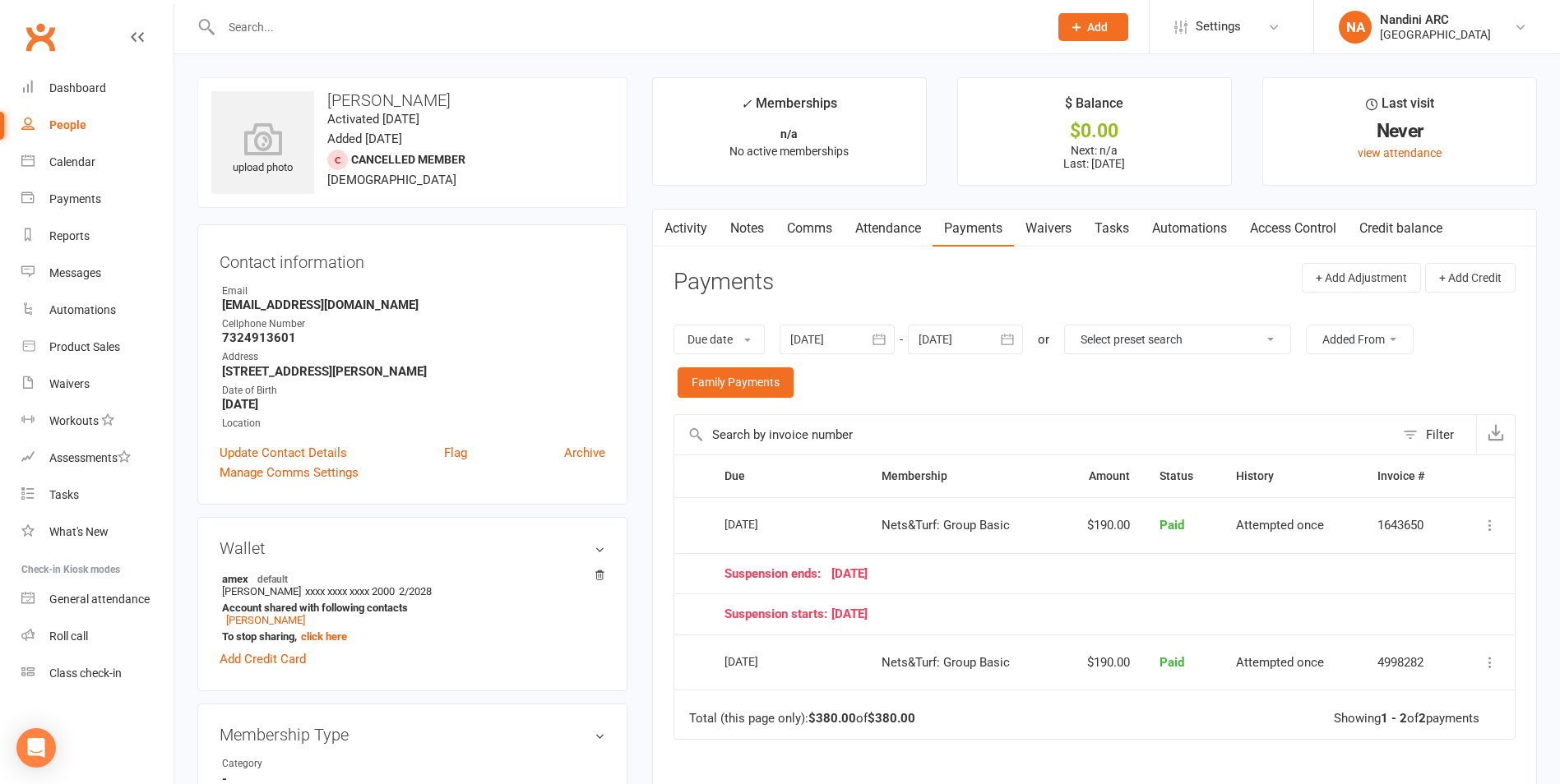
click at [427, 26] on input "text" at bounding box center [627, 27] width 820 height 23
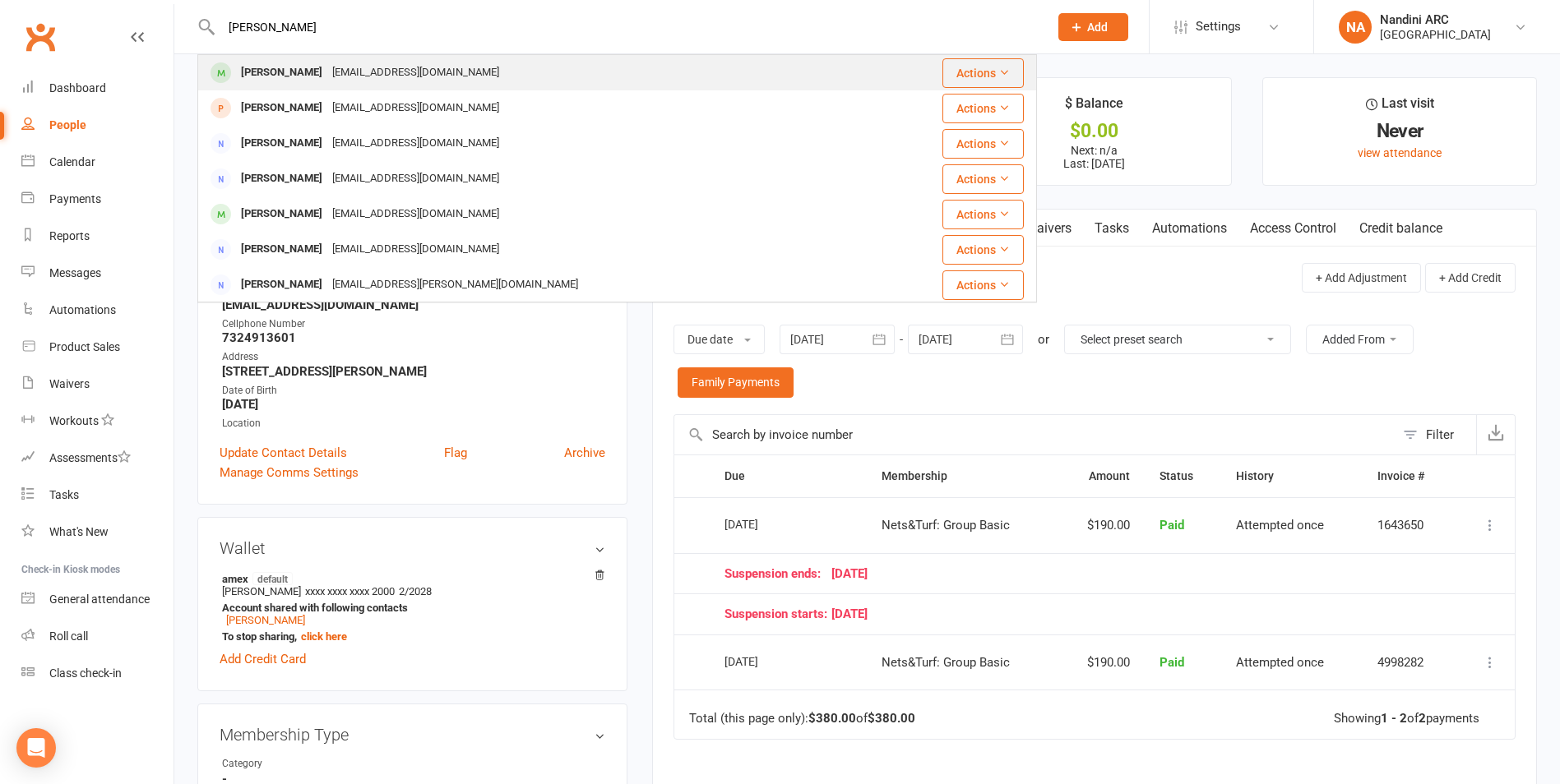
type input "[PERSON_NAME]"
click at [413, 69] on div "[EMAIL_ADDRESS][DOMAIN_NAME]" at bounding box center [416, 73] width 177 height 24
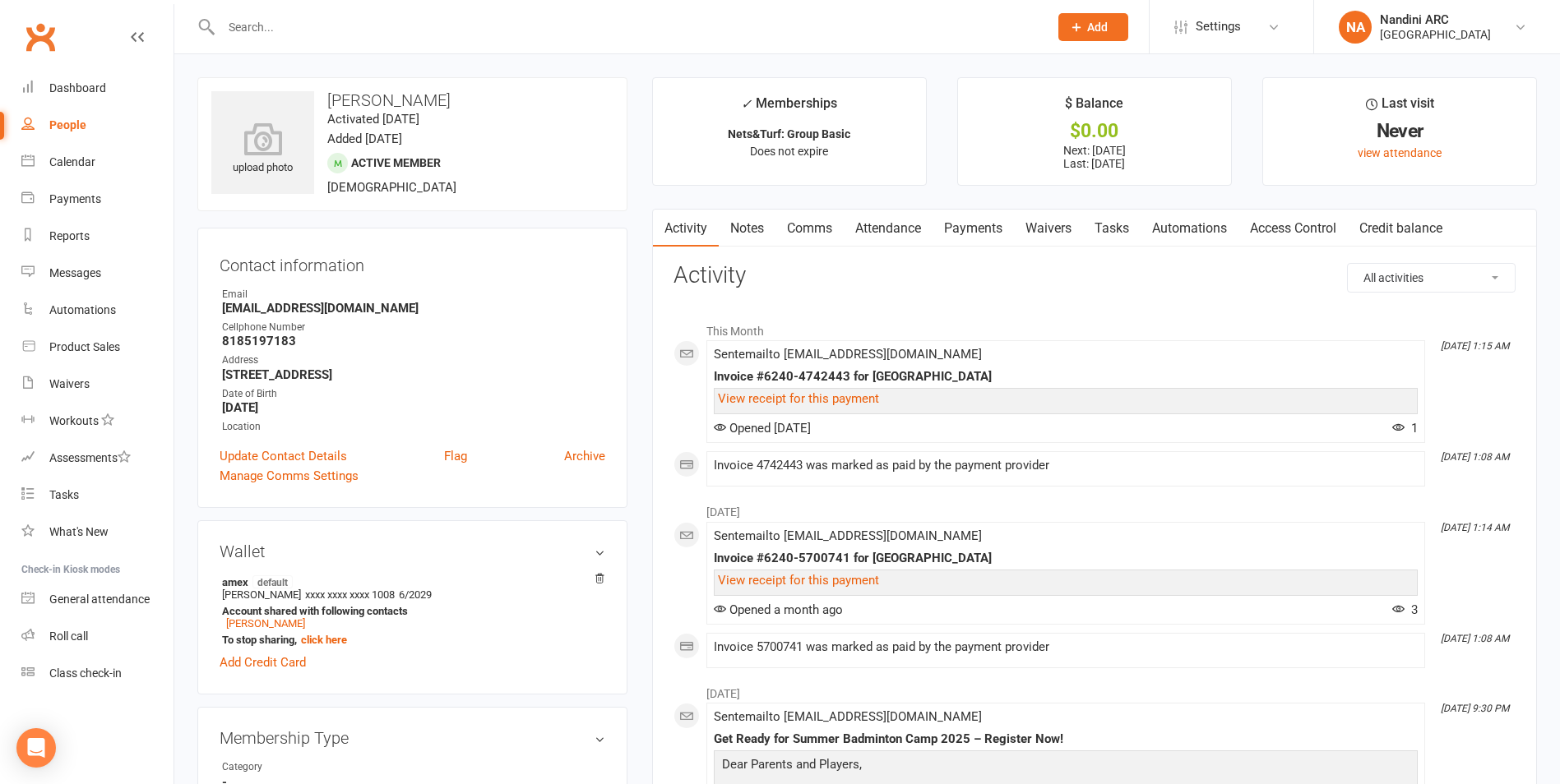
click at [972, 225] on link "Payments" at bounding box center [973, 229] width 82 height 38
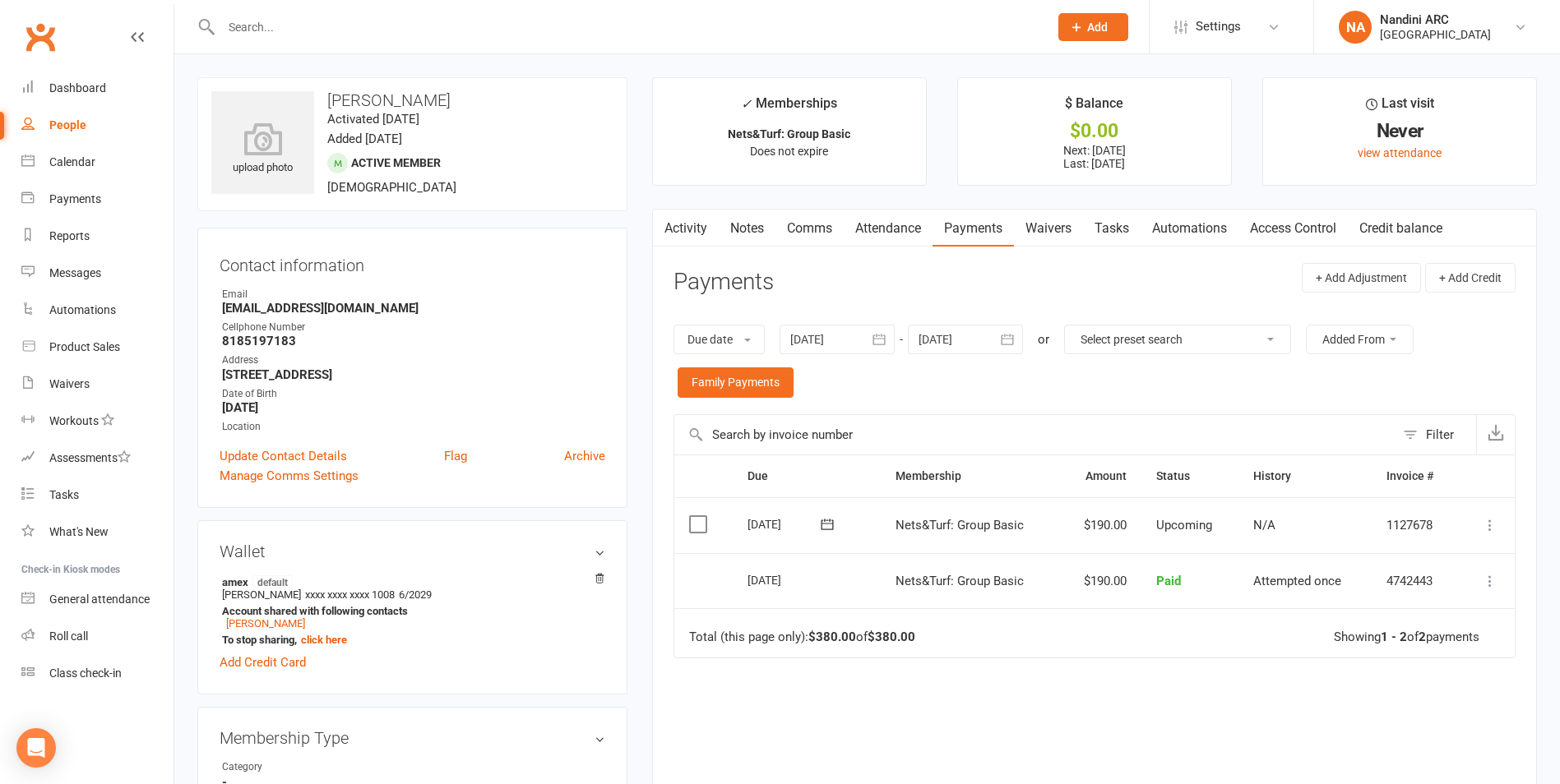
click at [880, 337] on icon "button" at bounding box center [879, 339] width 16 height 16
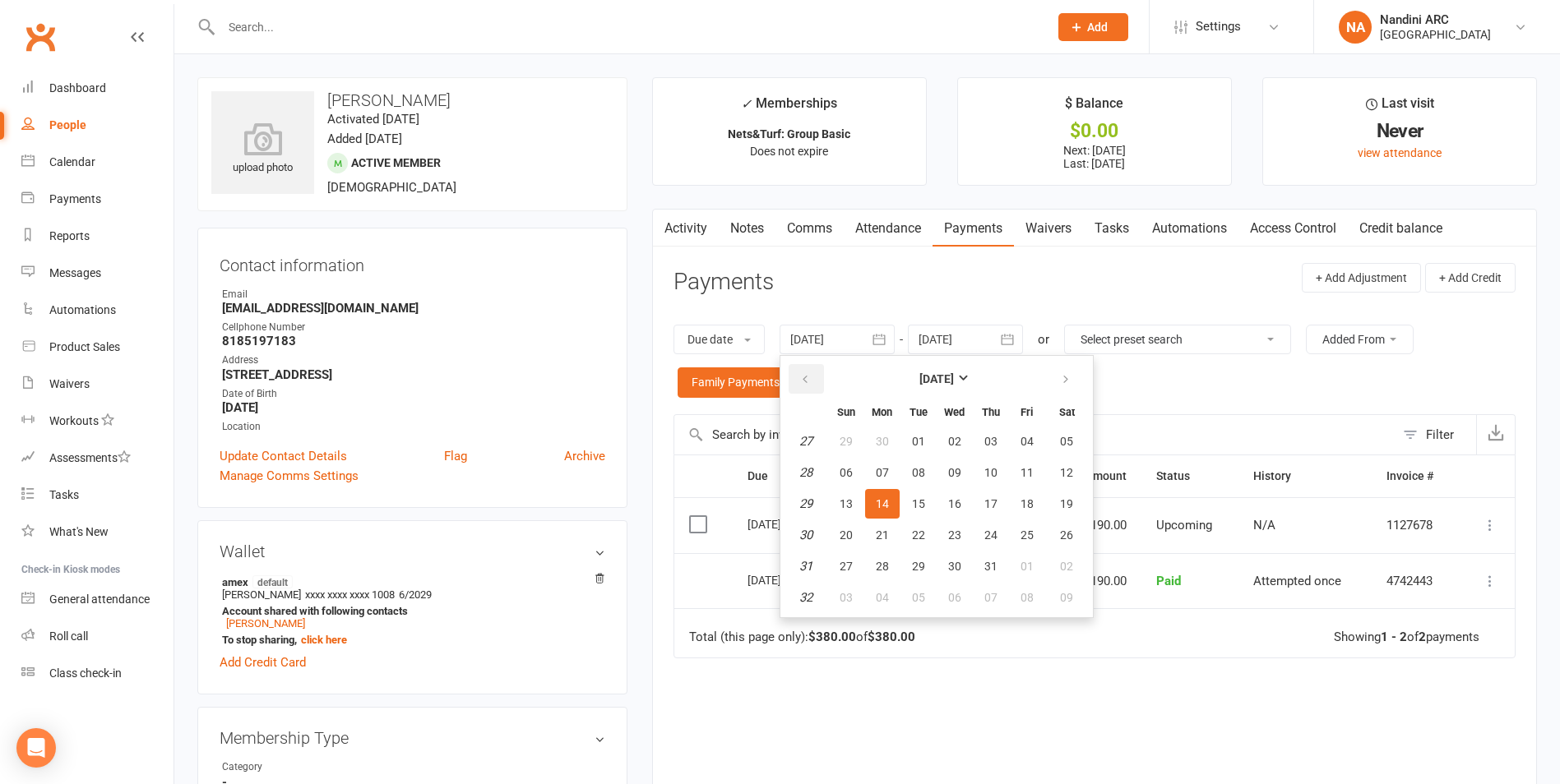
click at [811, 384] on icon "button" at bounding box center [805, 379] width 12 height 13
click at [860, 439] on button "23" at bounding box center [846, 441] width 34 height 30
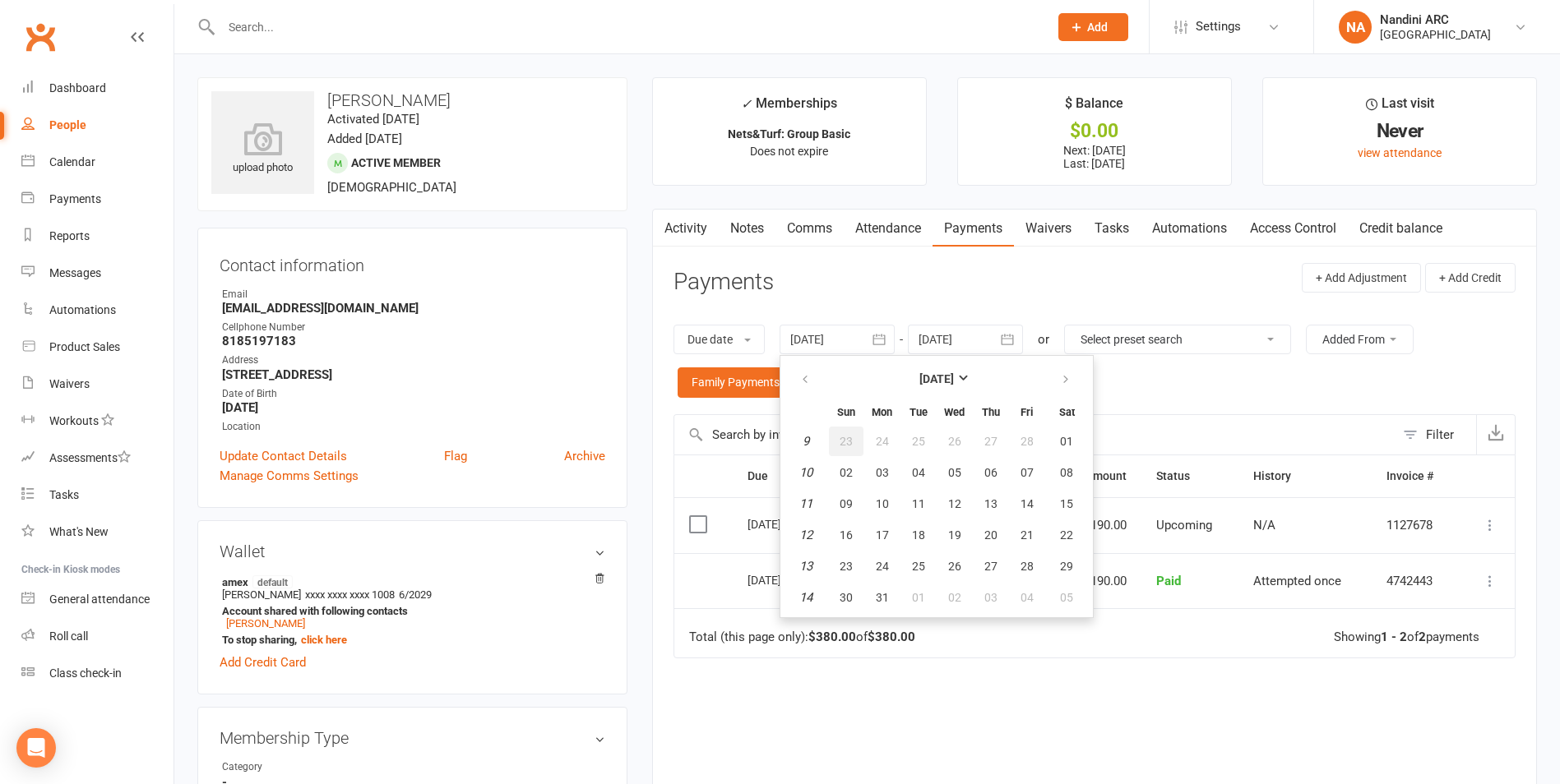
type input "[DATE]"
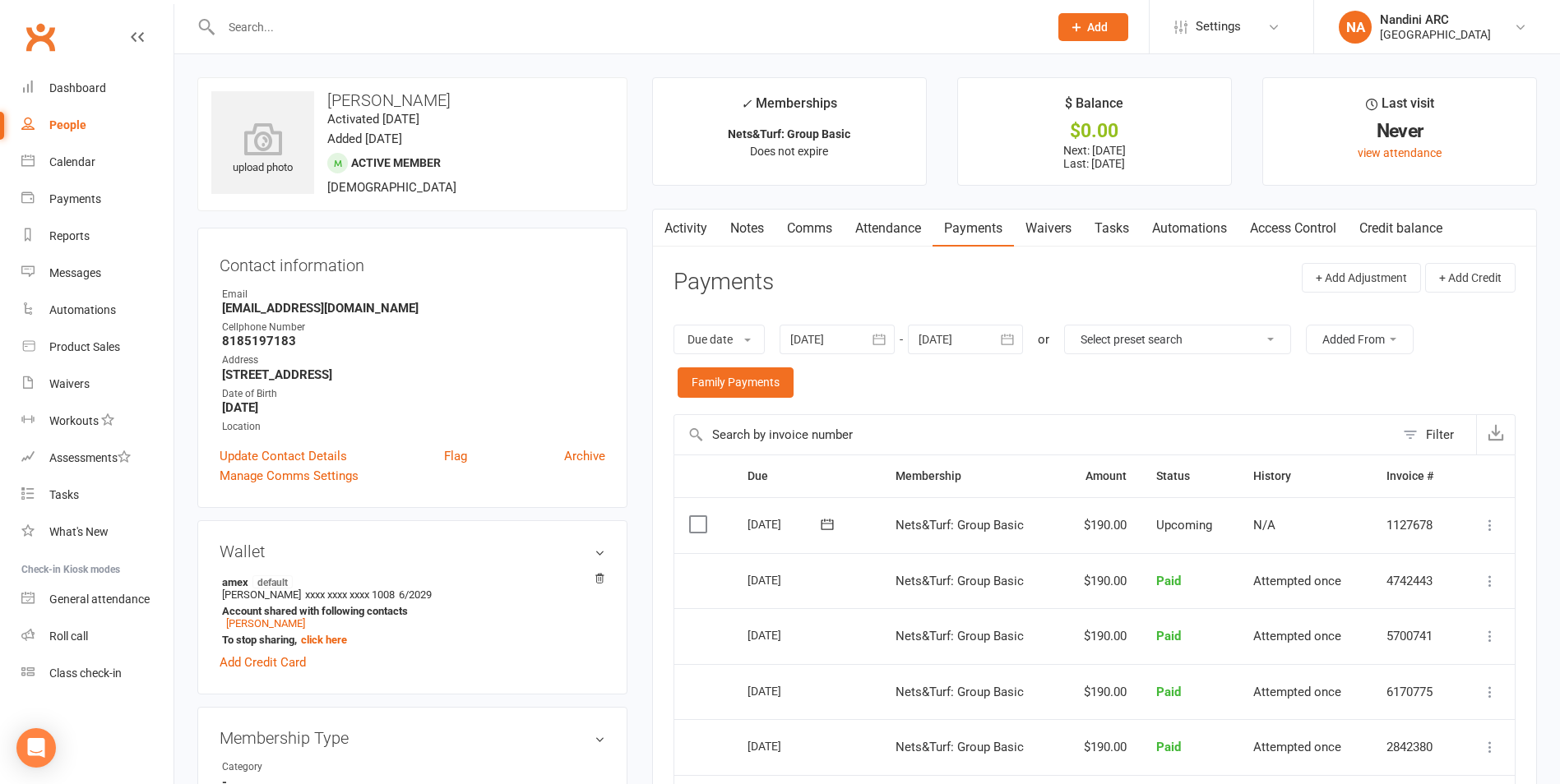
click at [1003, 338] on icon "button" at bounding box center [1007, 339] width 16 height 16
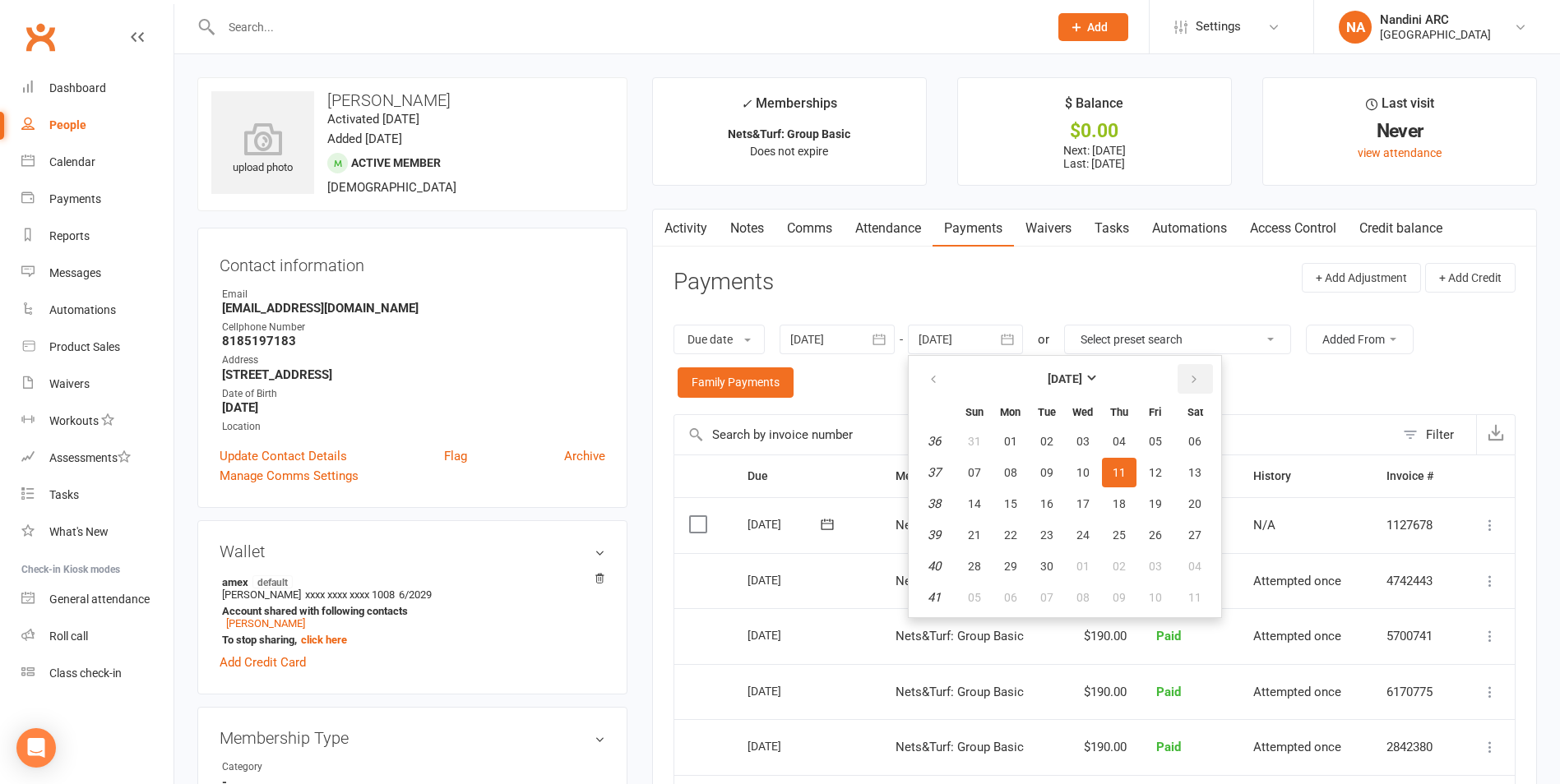
click at [1194, 383] on icon "button" at bounding box center [1194, 379] width 12 height 13
click at [1186, 452] on button "04" at bounding box center [1196, 441] width 42 height 30
type input "[DATE]"
